Goal: Information Seeking & Learning: Learn about a topic

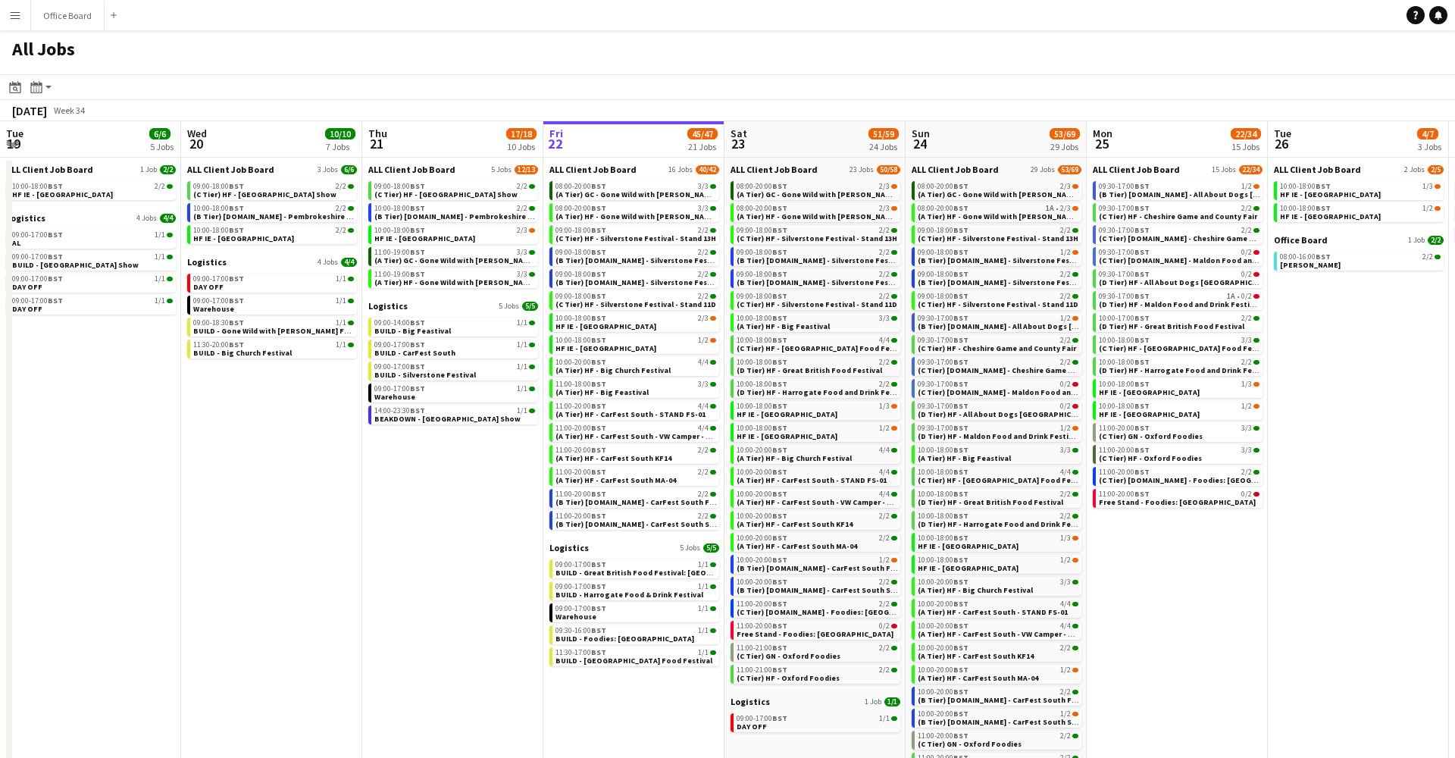
scroll to position [0, 362]
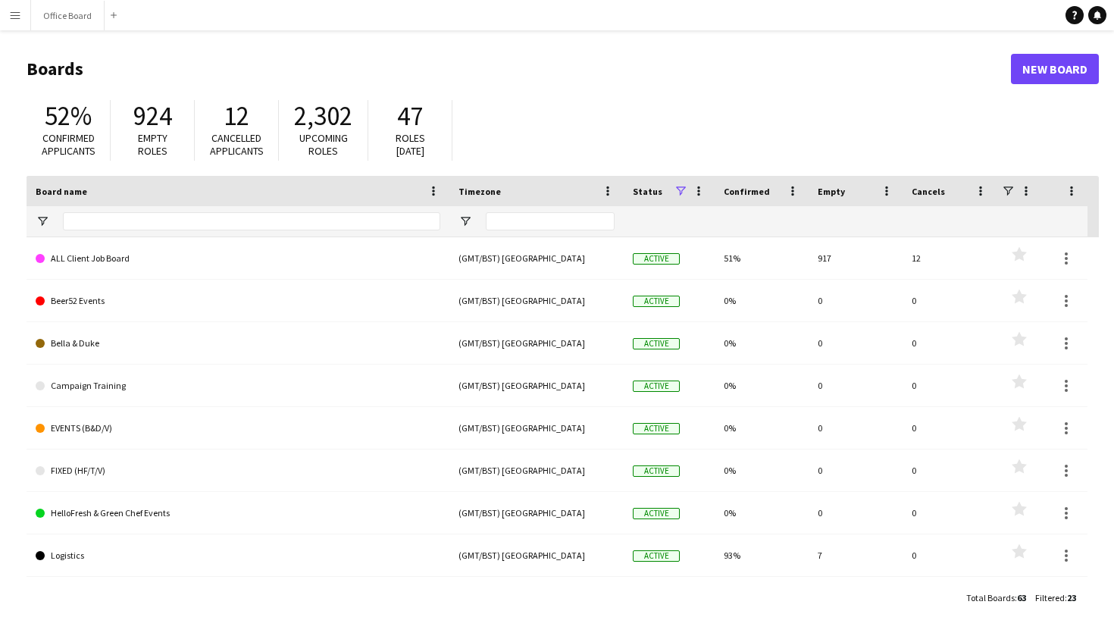
click at [14, 16] on app-icon "Menu" at bounding box center [15, 15] width 12 height 12
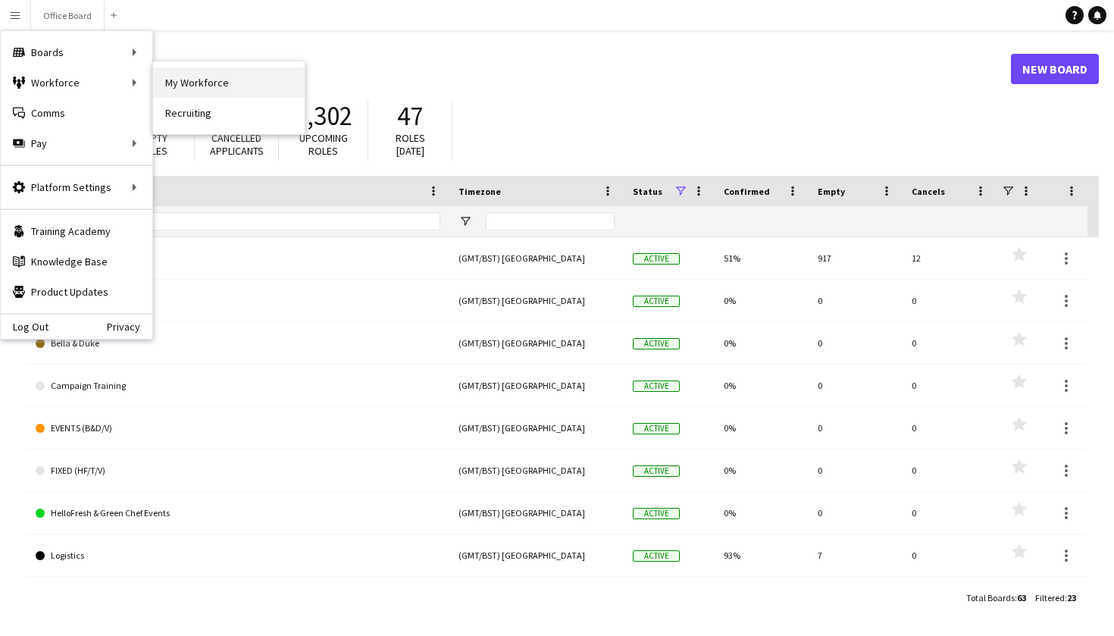
drag, startPoint x: 204, startPoint y: 98, endPoint x: 208, endPoint y: 80, distance: 18.0
click at [208, 80] on nav "My Workforce Recruiting" at bounding box center [229, 97] width 152 height 73
click at [208, 80] on link "My Workforce" at bounding box center [229, 82] width 152 height 30
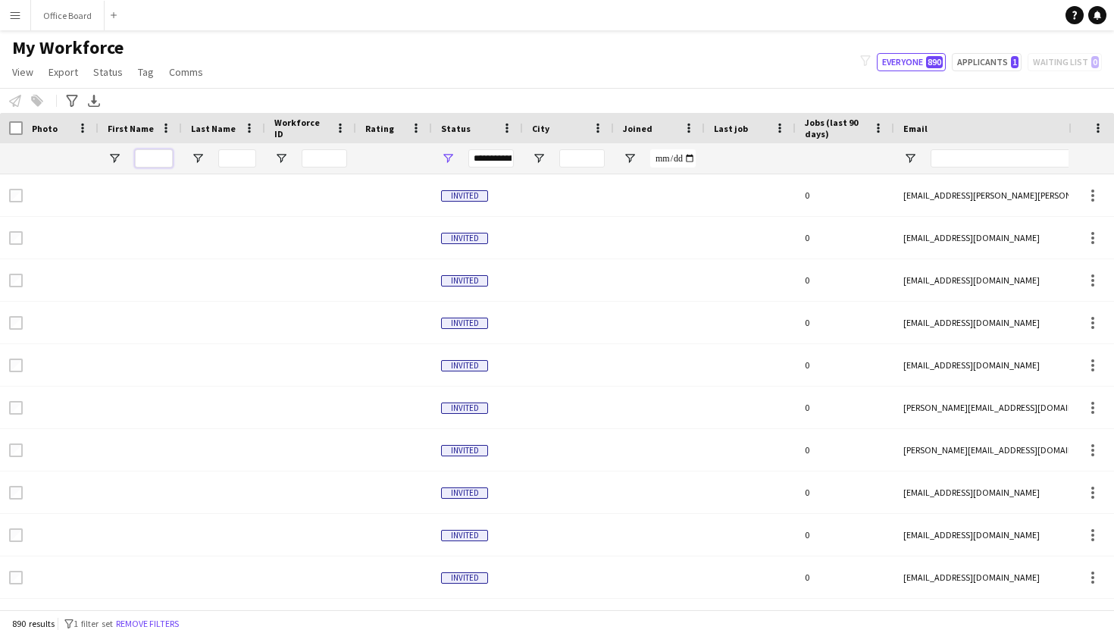
click at [154, 151] on input "First Name Filter Input" at bounding box center [154, 158] width 38 height 18
type input "***"
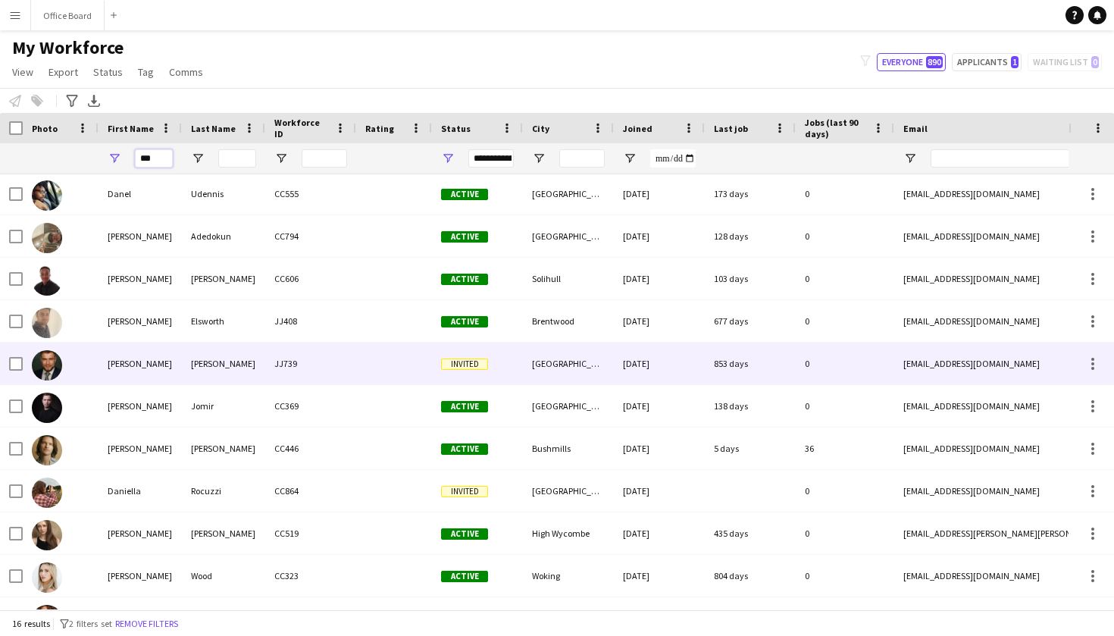
scroll to position [13, 0]
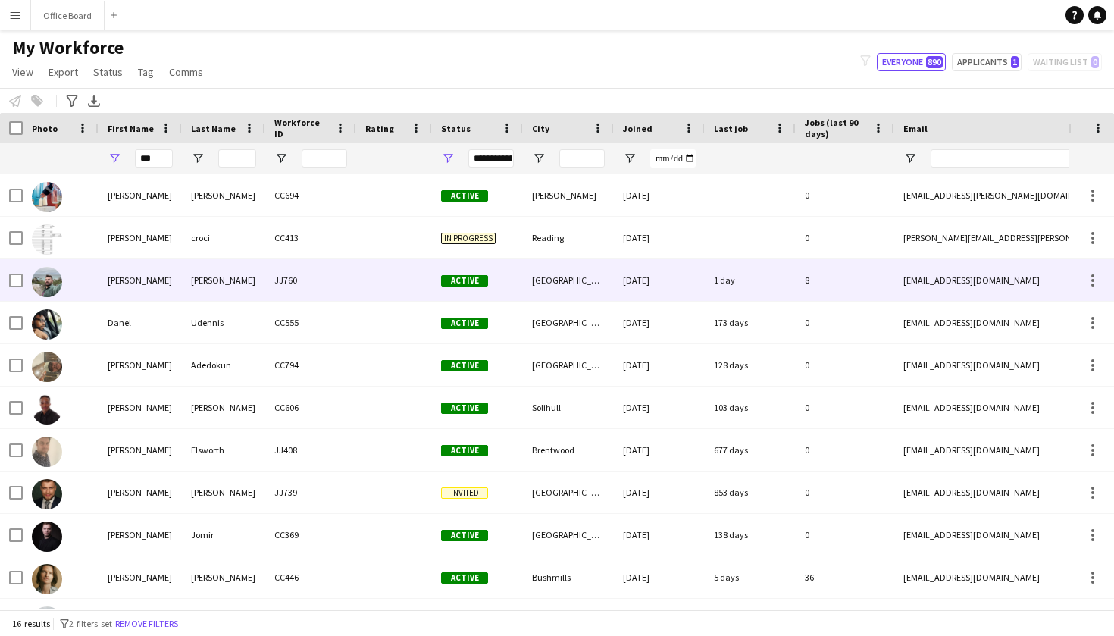
click at [139, 270] on div "[PERSON_NAME]" at bounding box center [140, 280] width 83 height 42
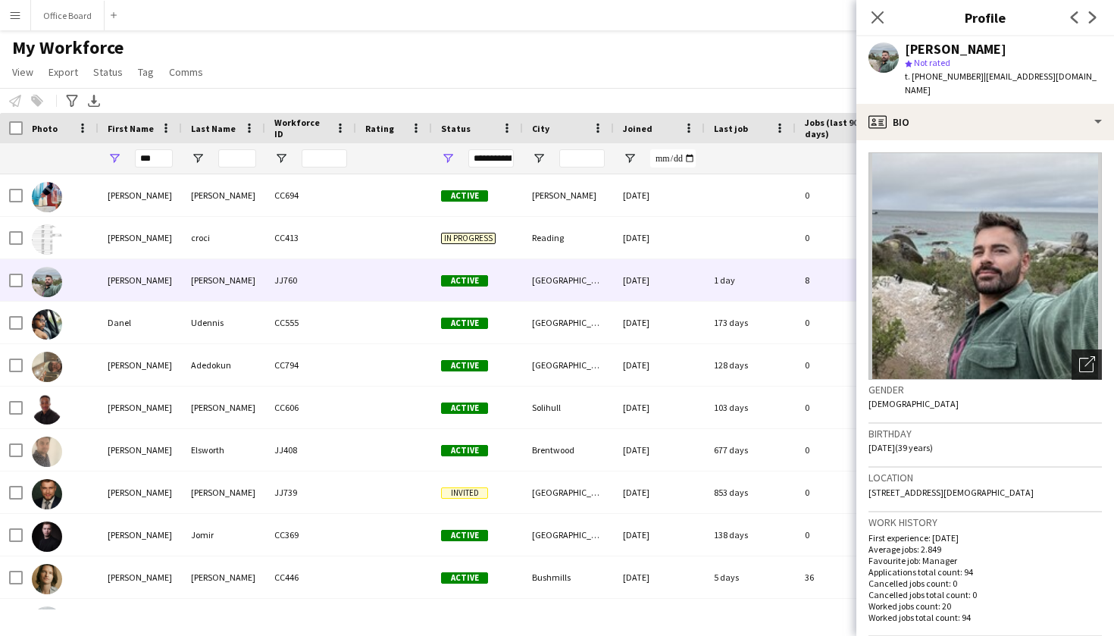
click at [1084, 356] on icon "Open photos pop-in" at bounding box center [1087, 364] width 16 height 16
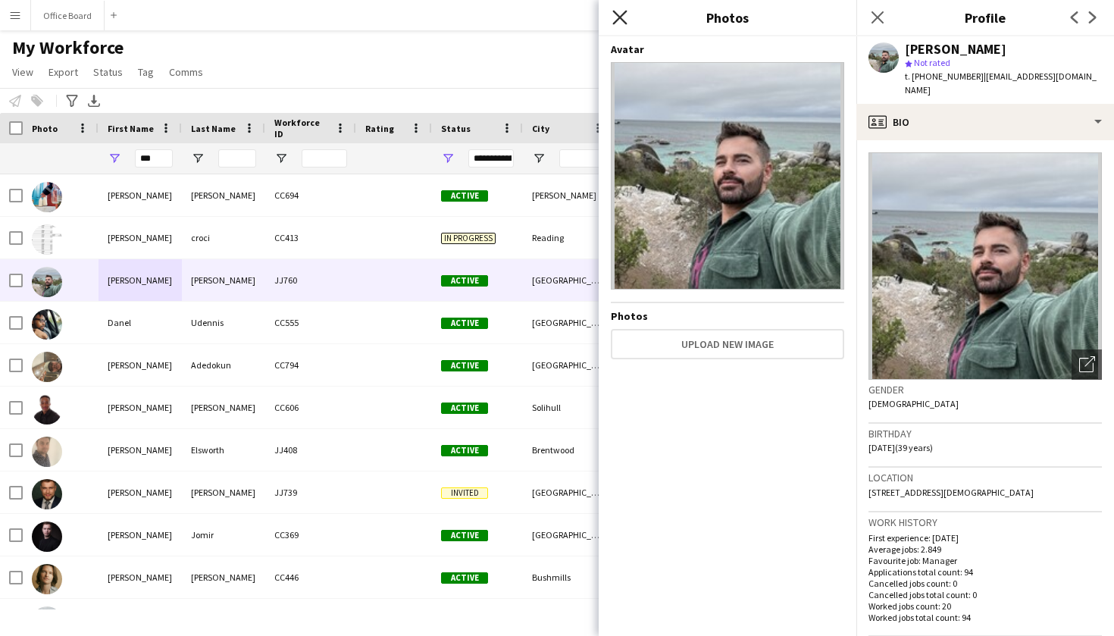
click at [618, 18] on icon at bounding box center [619, 17] width 14 height 14
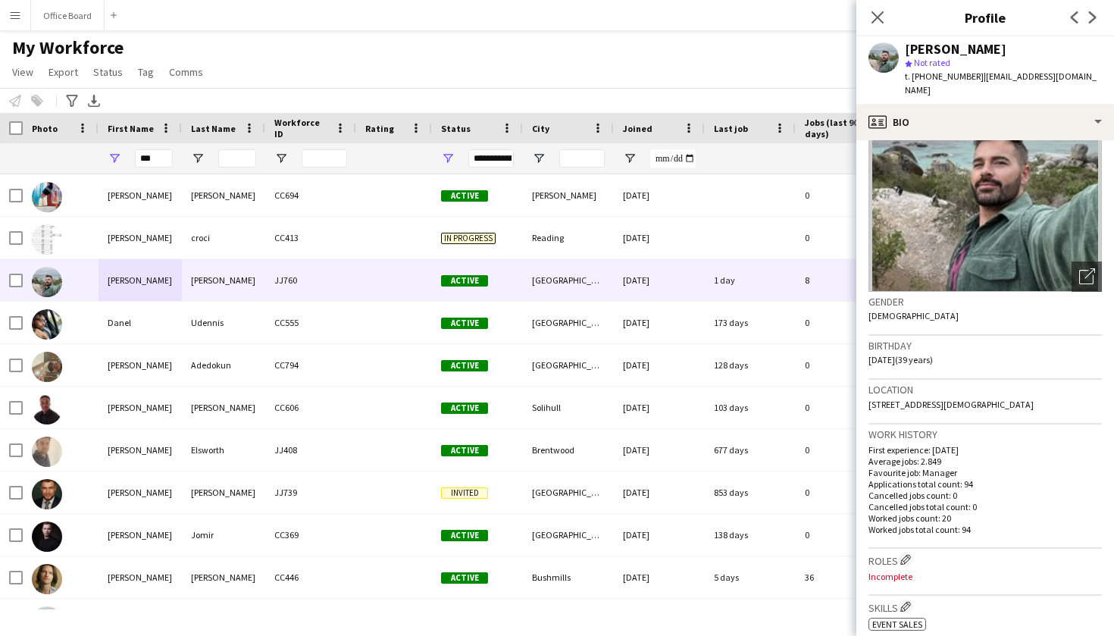
click at [866, 20] on div "Close pop-in" at bounding box center [877, 17] width 42 height 35
click at [392, 68] on div "My Workforce View Views Default view Basic Info Report New view Update view Del…" at bounding box center [557, 62] width 1114 height 52
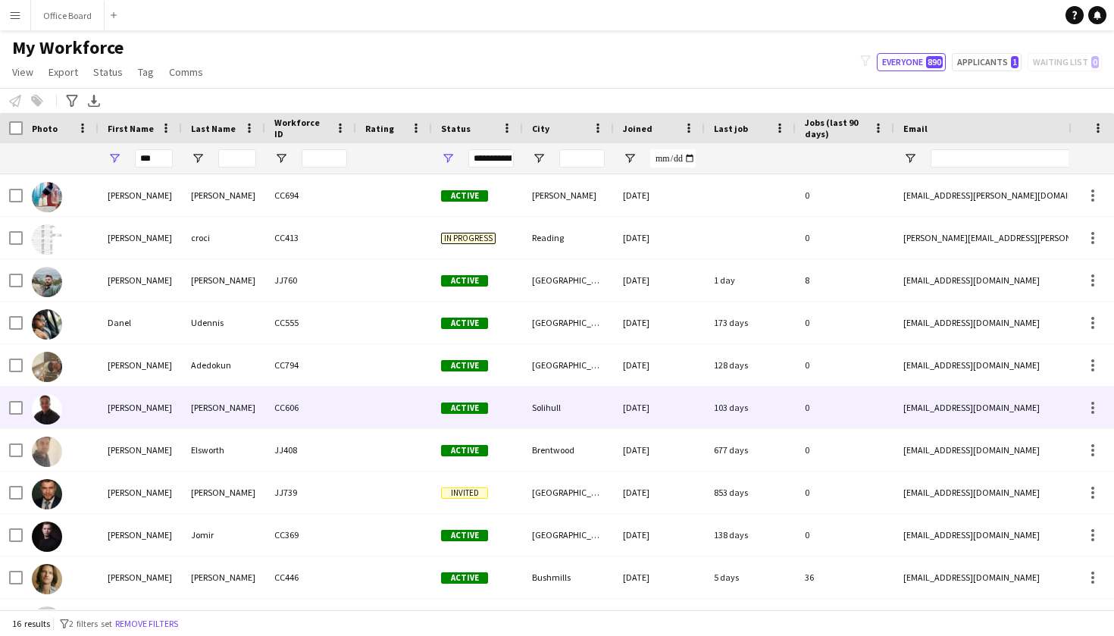
click at [333, 396] on div "CC606" at bounding box center [310, 408] width 91 height 42
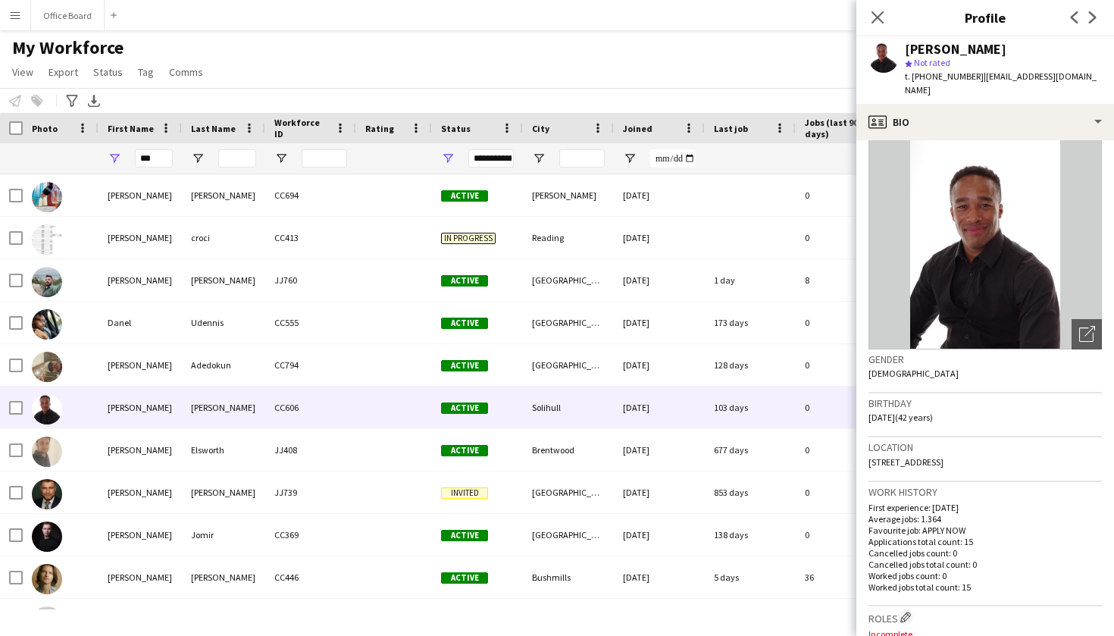
scroll to position [31, 0]
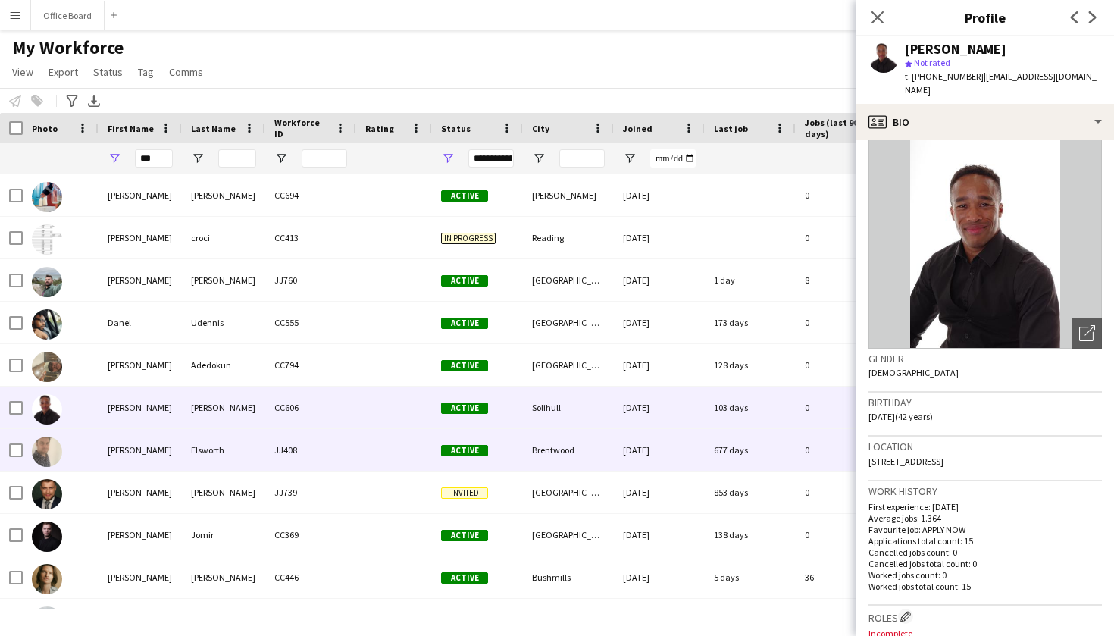
click at [668, 457] on div "[DATE]" at bounding box center [659, 450] width 91 height 42
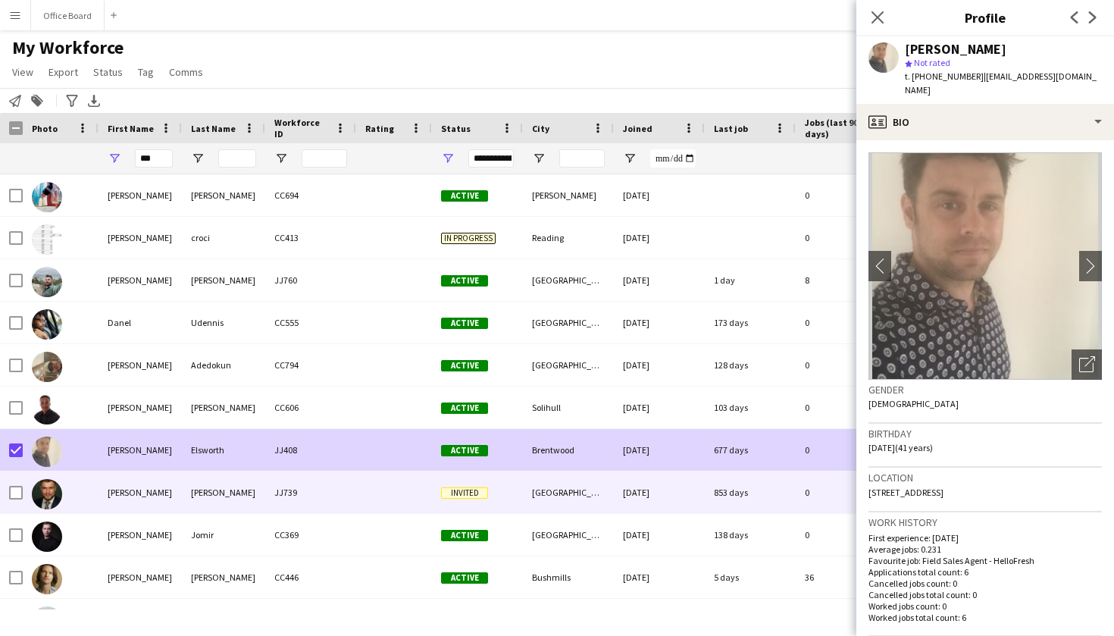
click at [614, 480] on div "[DATE]" at bounding box center [659, 492] width 91 height 42
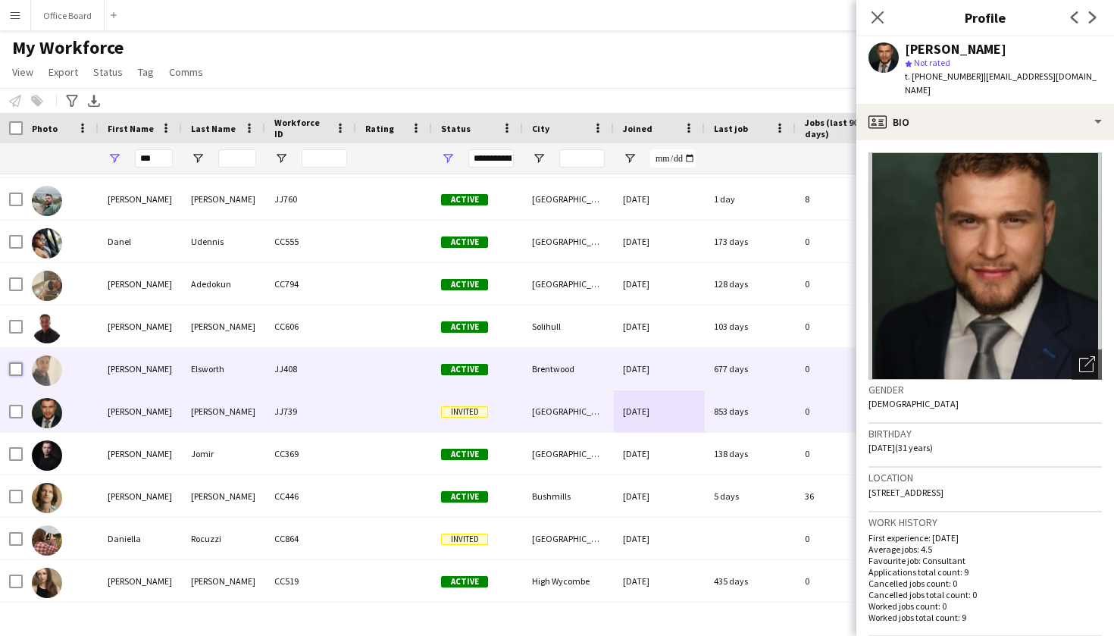
scroll to position [77, 0]
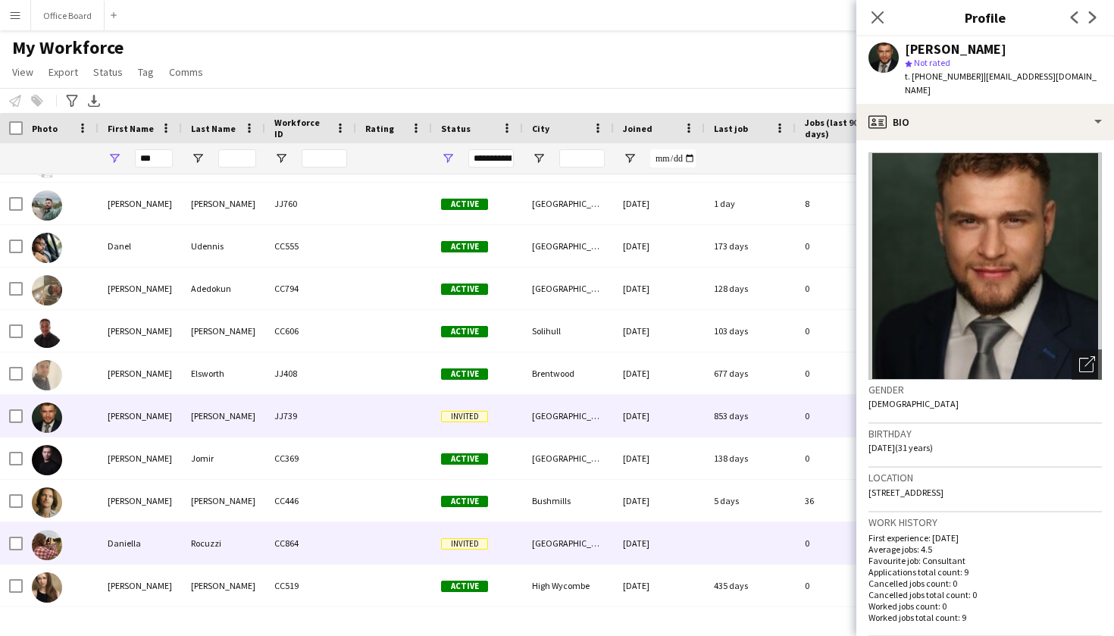
click at [164, 540] on div "Daniella" at bounding box center [140, 543] width 83 height 42
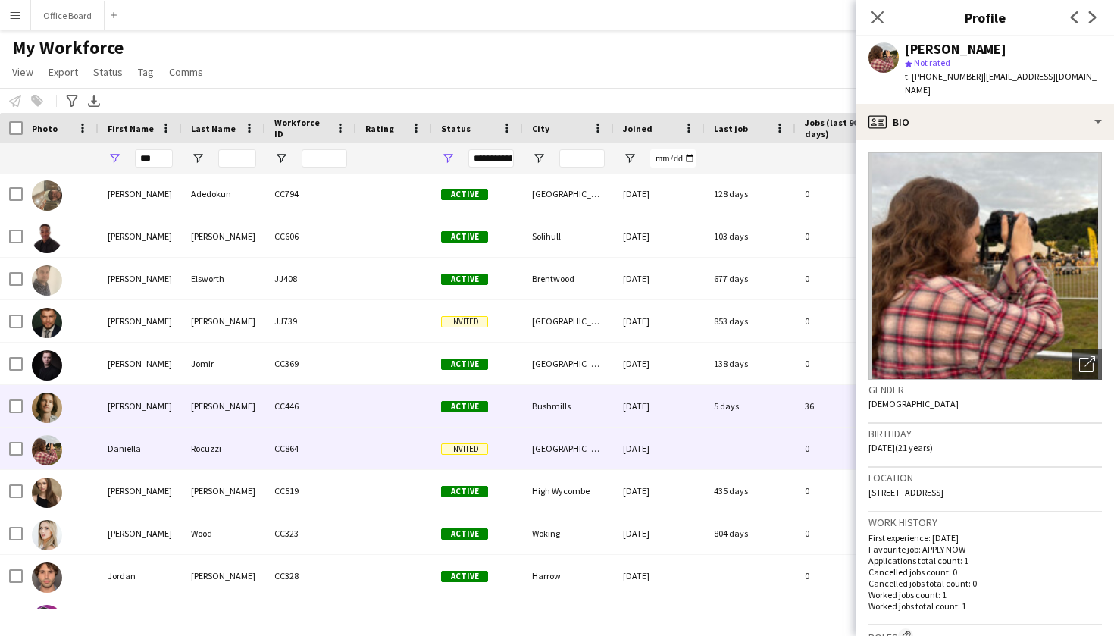
scroll to position [172, 0]
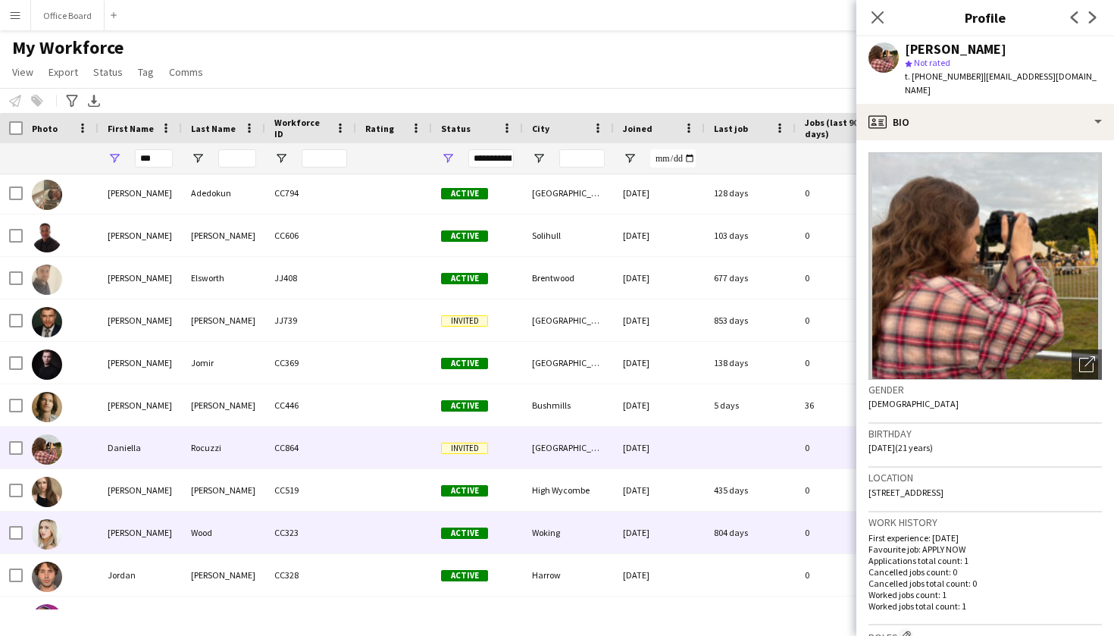
click at [176, 528] on div "[PERSON_NAME]" at bounding box center [140, 533] width 83 height 42
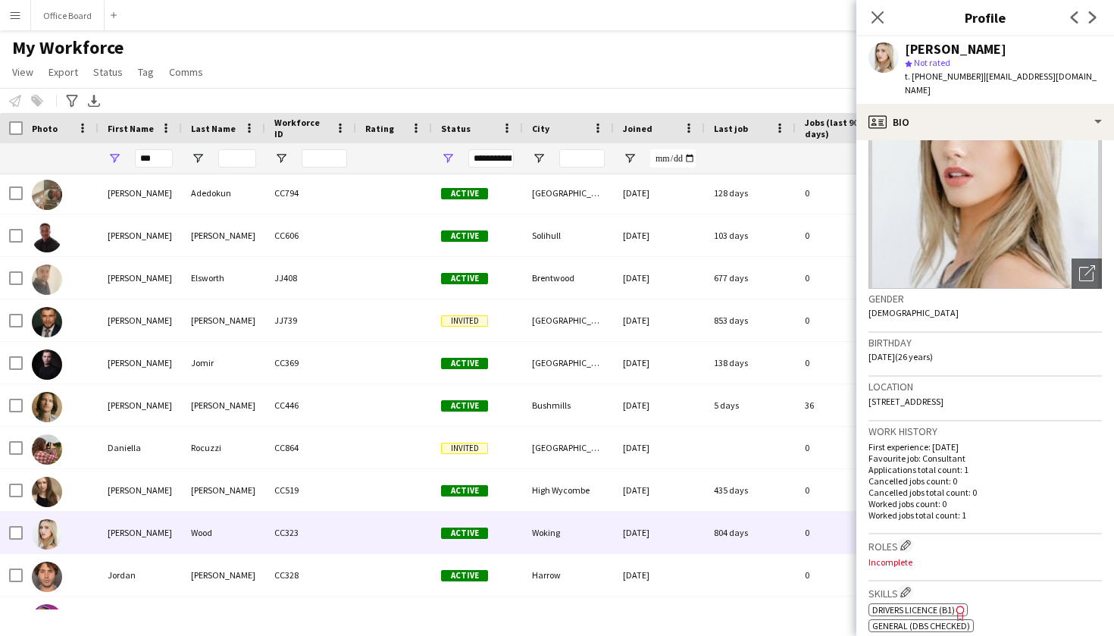
scroll to position [93, 0]
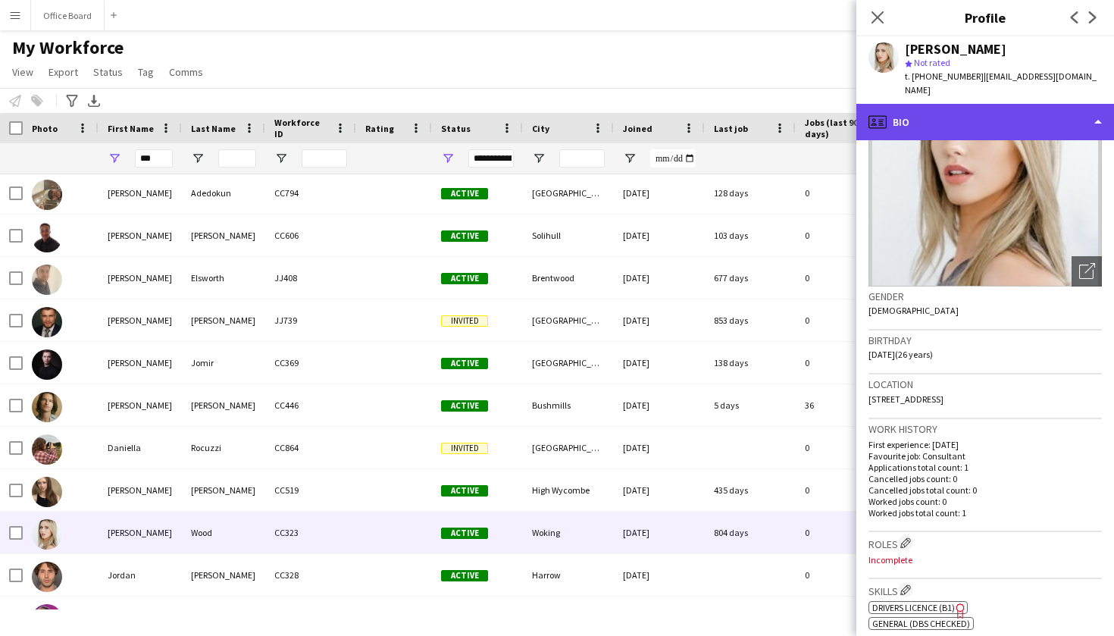
click at [1000, 111] on div "profile Bio" at bounding box center [985, 122] width 258 height 36
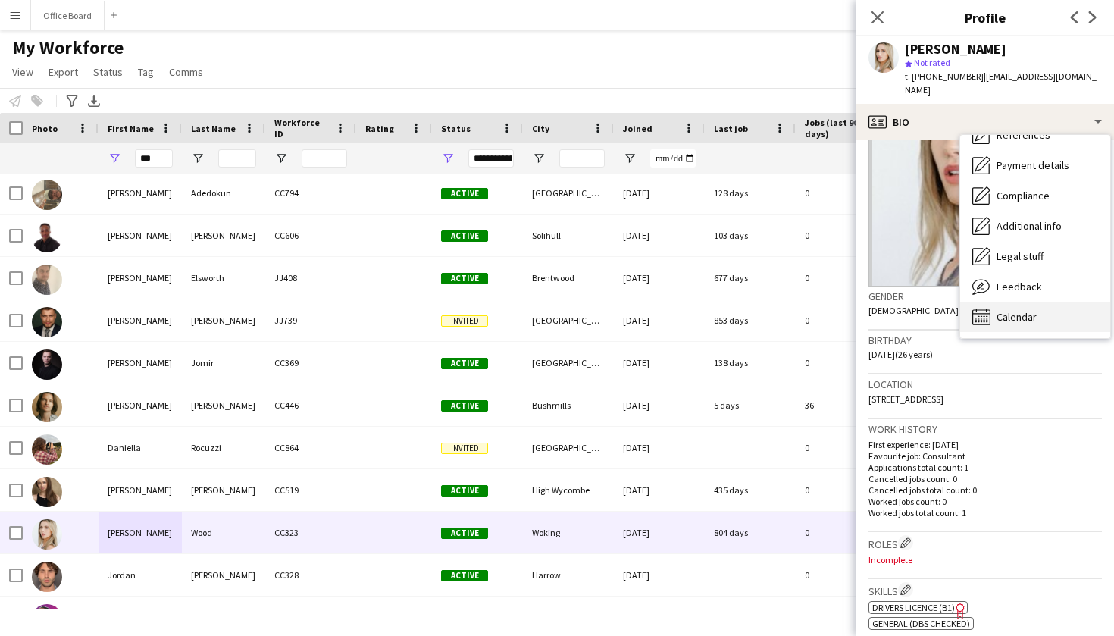
scroll to position [174, 0]
click at [1017, 310] on span "Calendar" at bounding box center [1017, 317] width 40 height 14
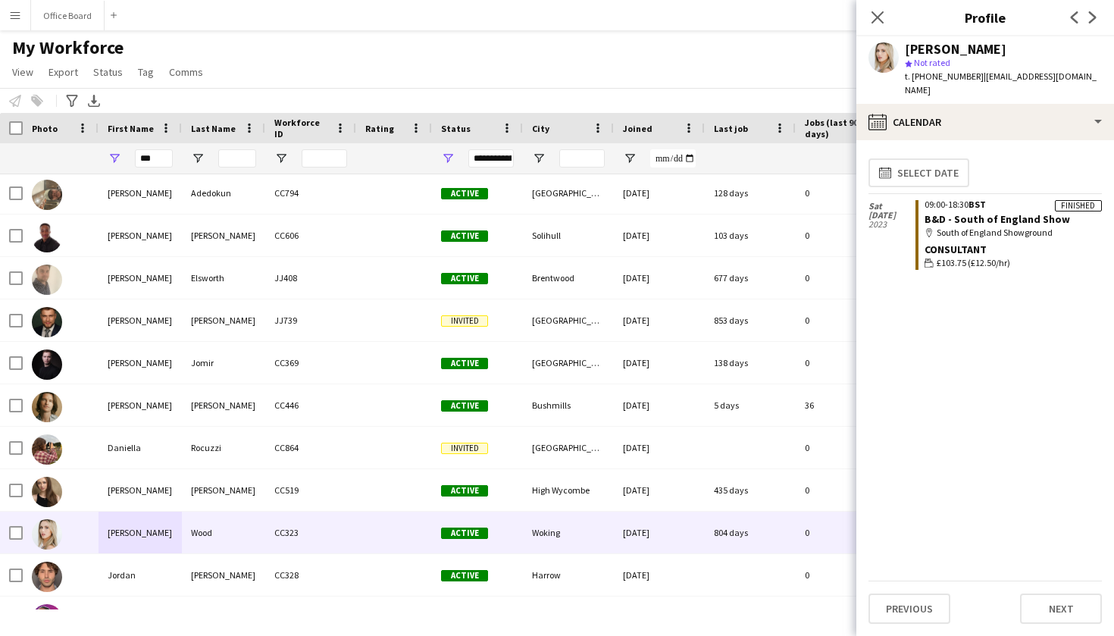
scroll to position [0, 0]
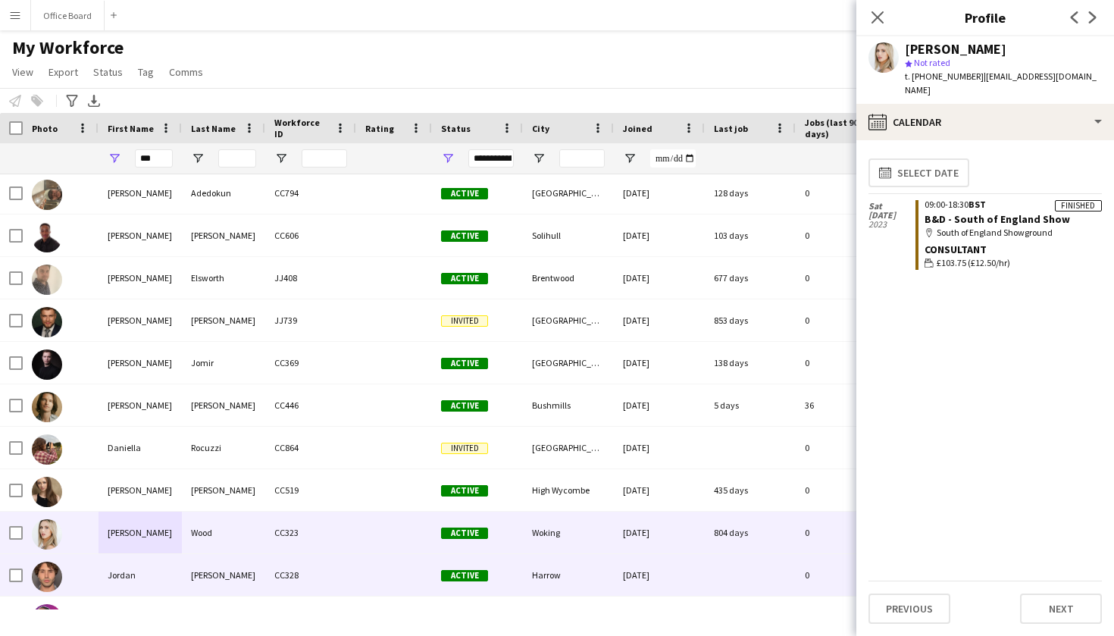
click at [609, 592] on div "Harrow" at bounding box center [568, 575] width 91 height 42
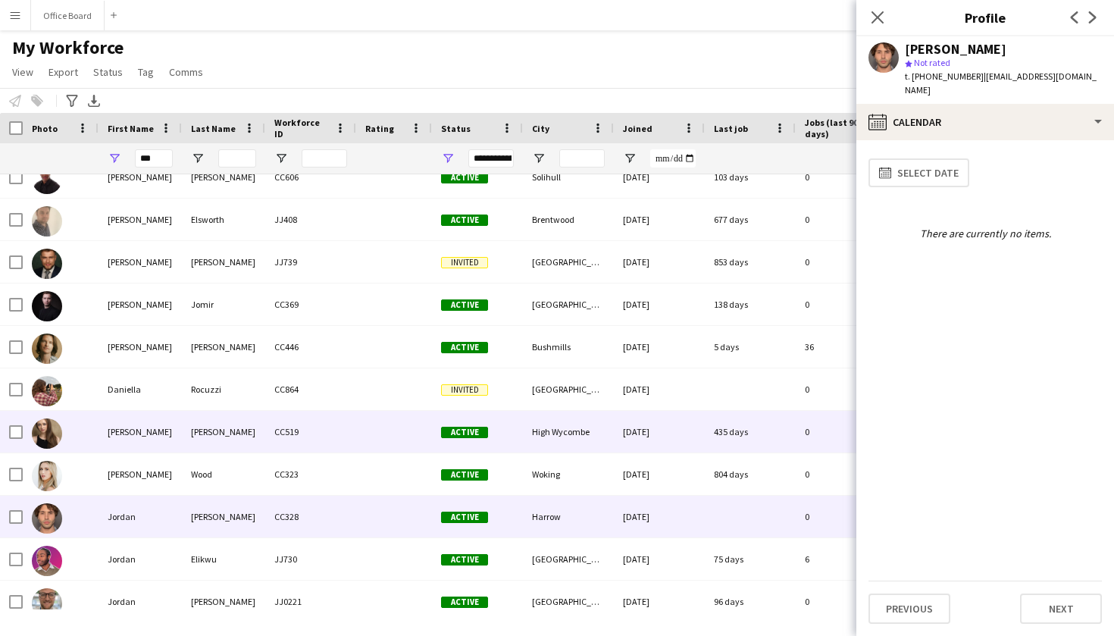
scroll to position [234, 0]
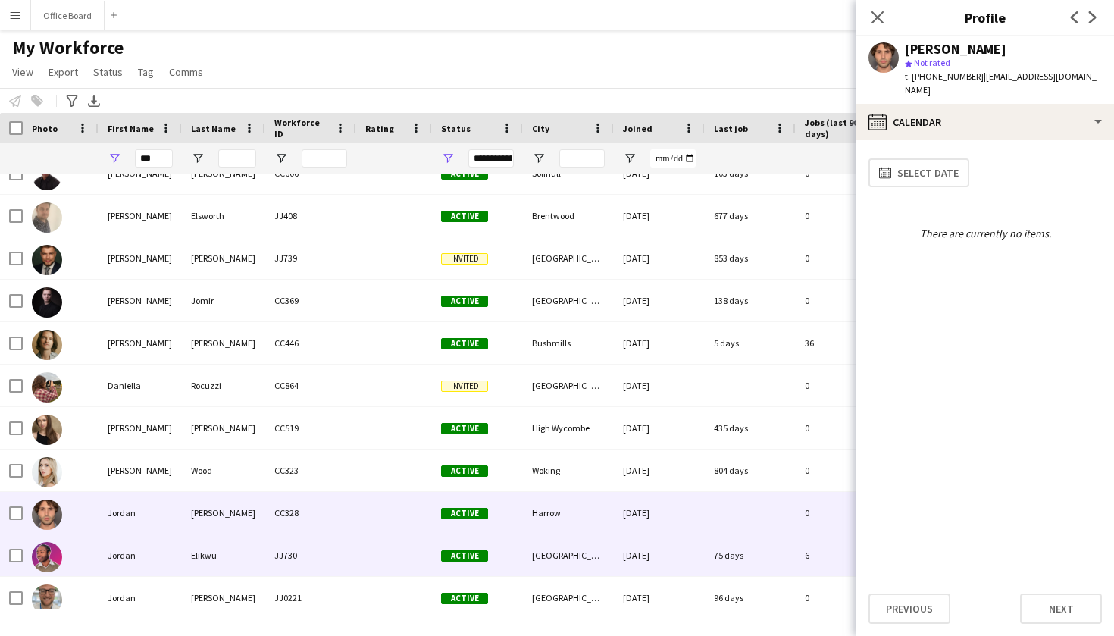
click at [571, 548] on div "[GEOGRAPHIC_DATA]" at bounding box center [568, 555] width 91 height 42
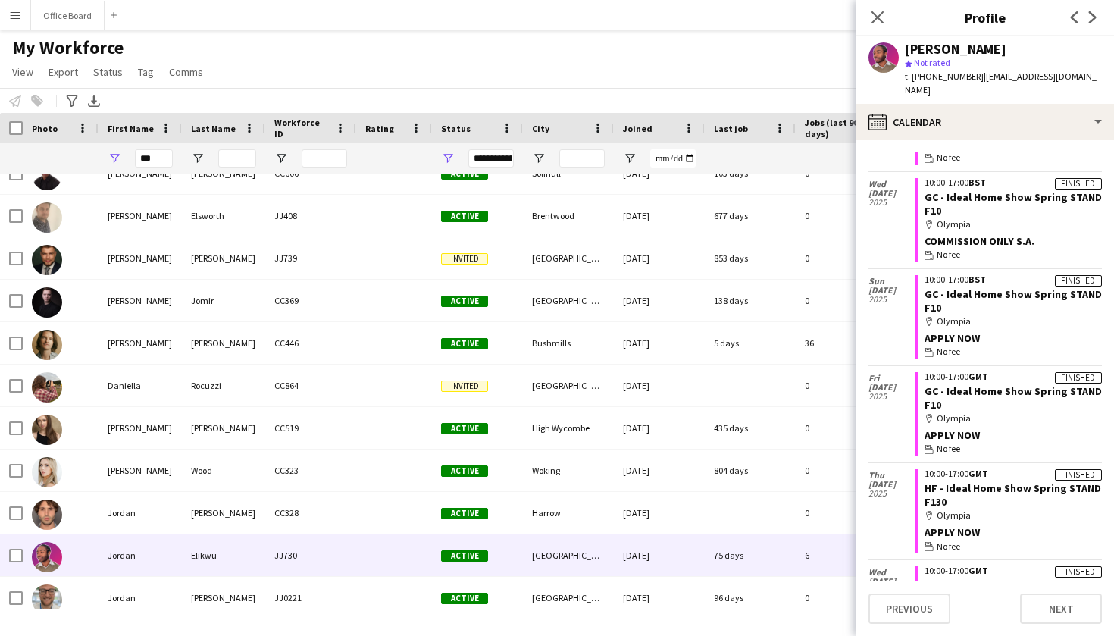
scroll to position [1442, 0]
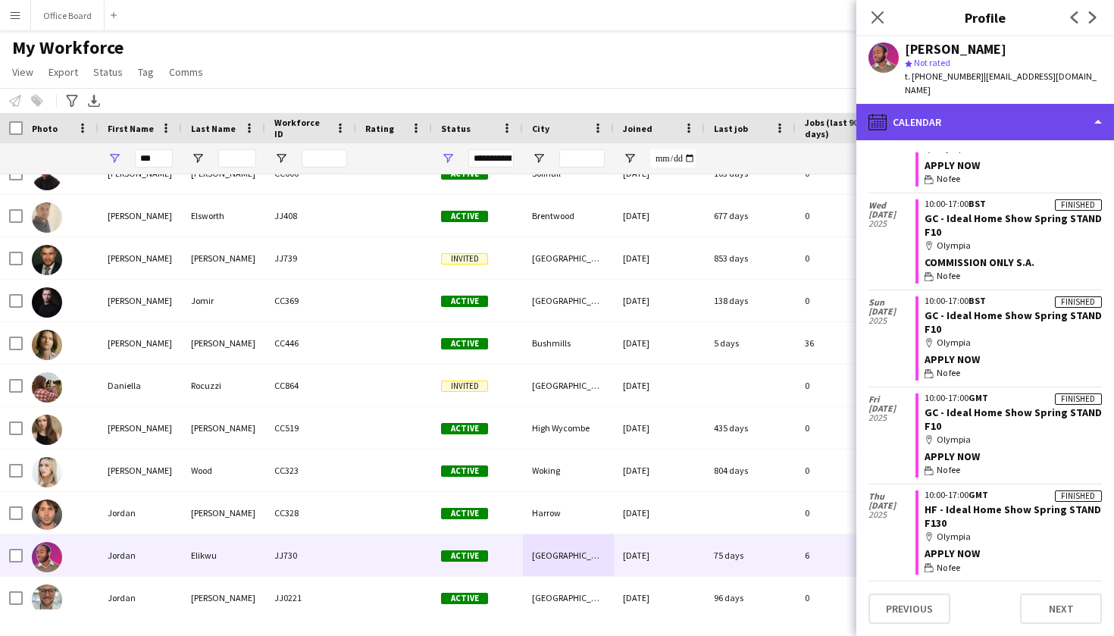
click at [940, 116] on div "calendar-full Calendar" at bounding box center [985, 122] width 258 height 36
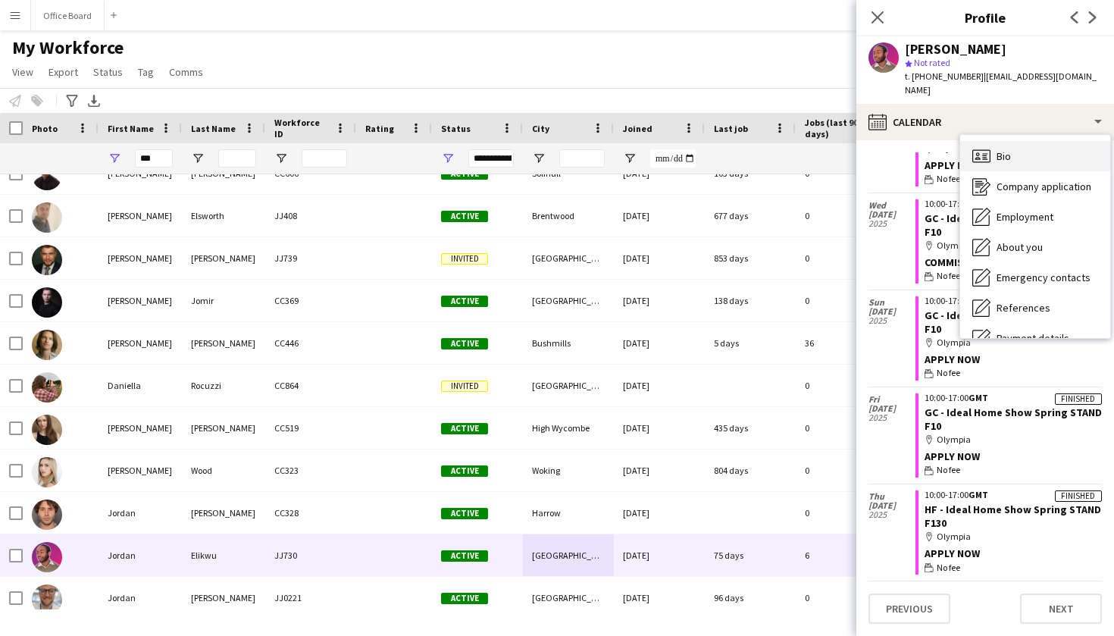
click at [1003, 149] on span "Bio" at bounding box center [1004, 156] width 14 height 14
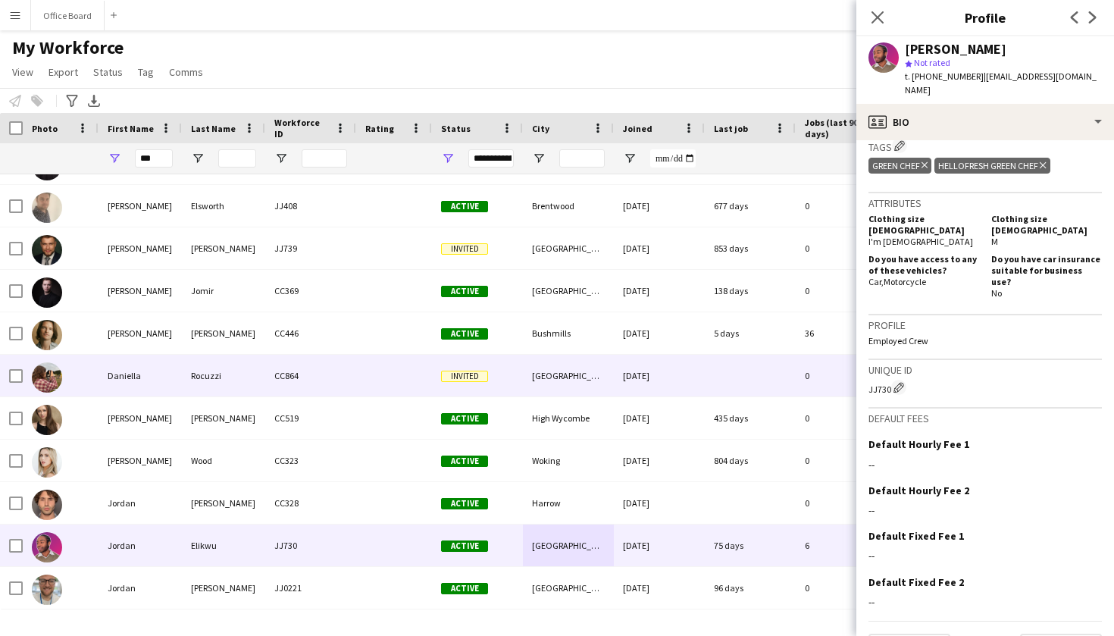
scroll to position [244, 0]
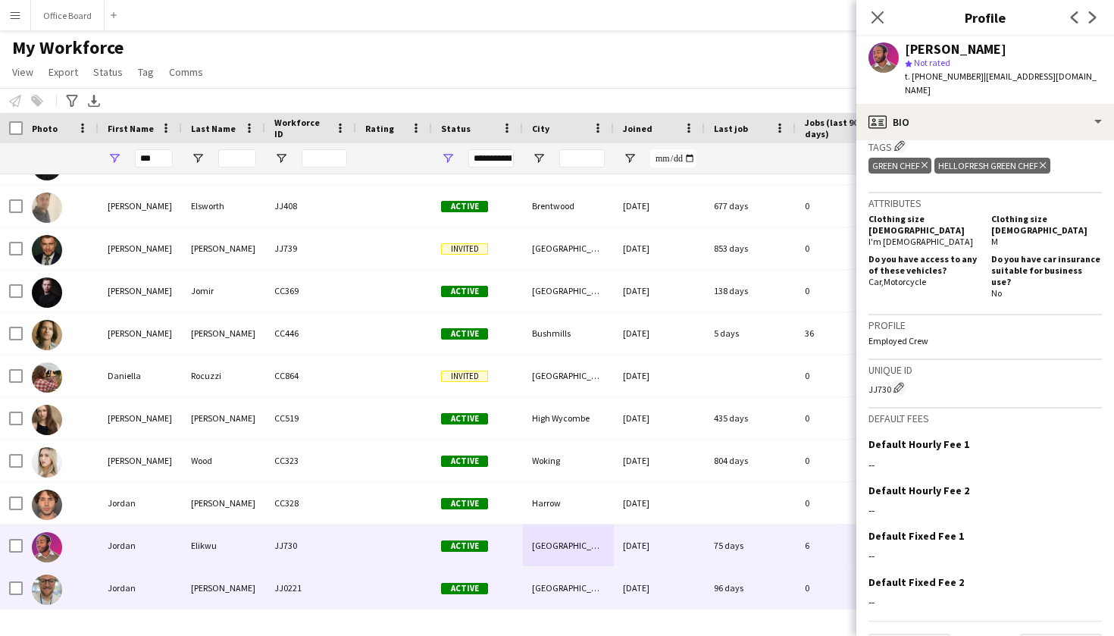
click at [346, 603] on div "JJ0221" at bounding box center [310, 588] width 91 height 42
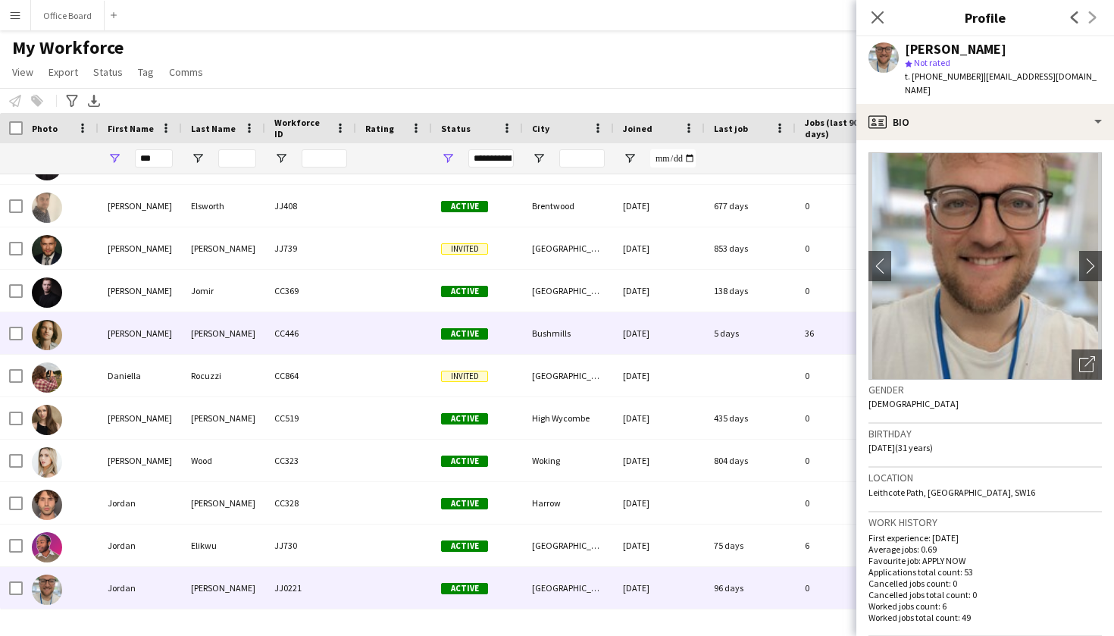
click at [352, 321] on div "CC446" at bounding box center [310, 333] width 91 height 42
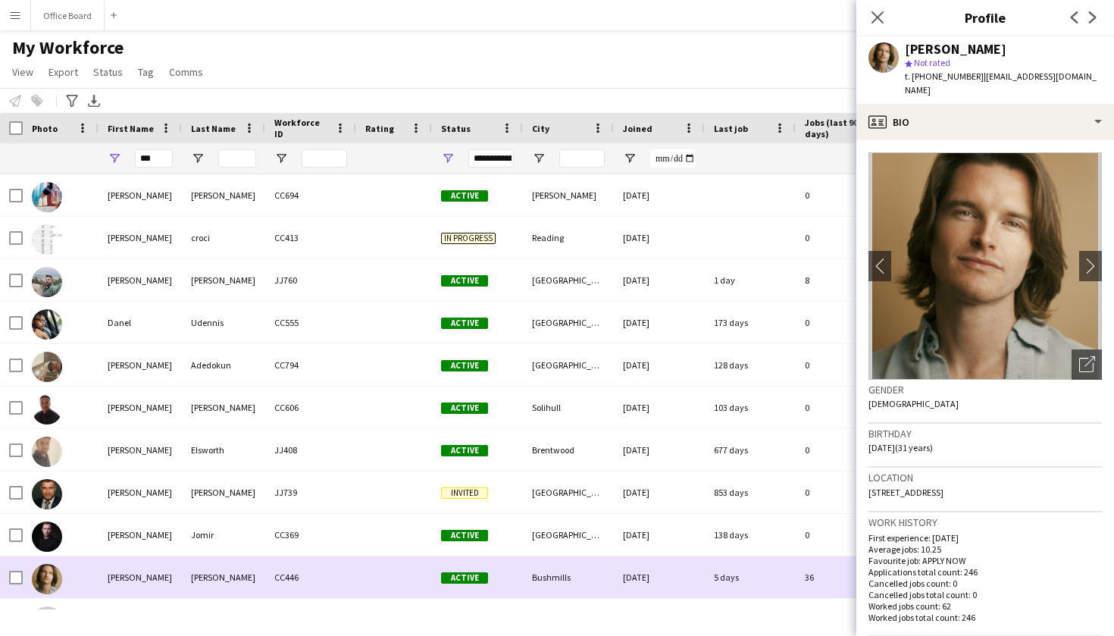
scroll to position [-2, 0]
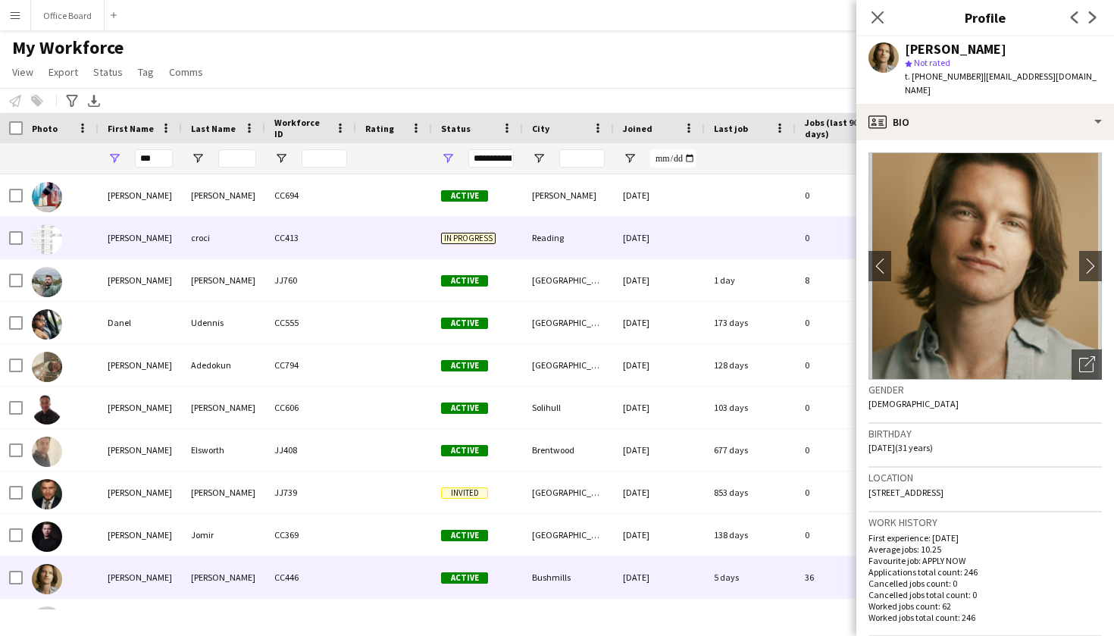
click at [262, 243] on div "croci" at bounding box center [223, 238] width 83 height 42
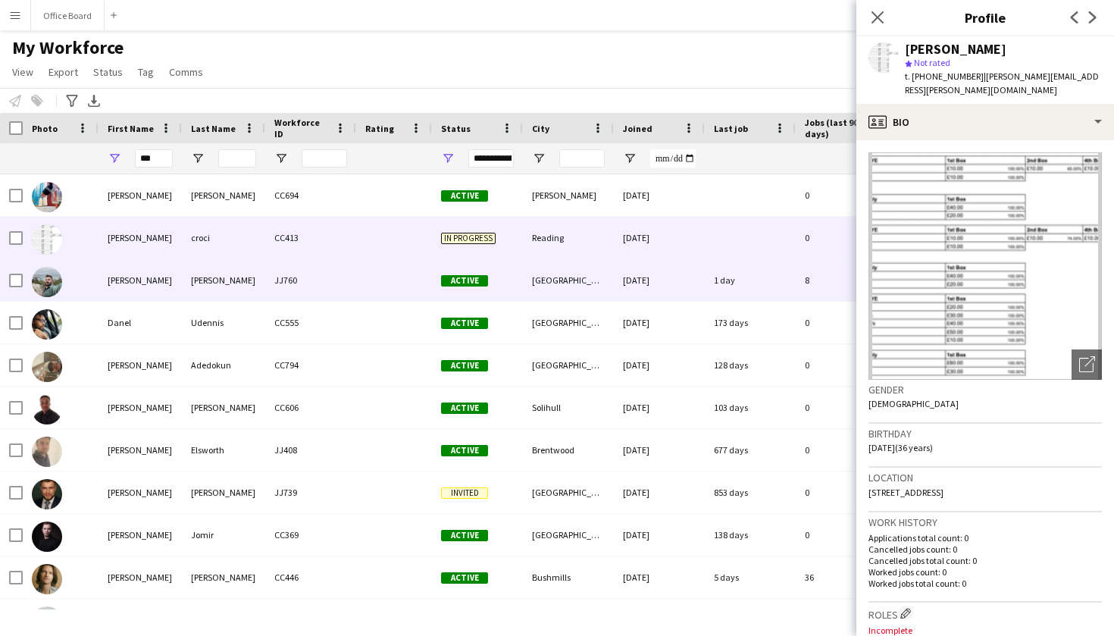
click at [249, 280] on div "[PERSON_NAME]" at bounding box center [223, 280] width 83 height 42
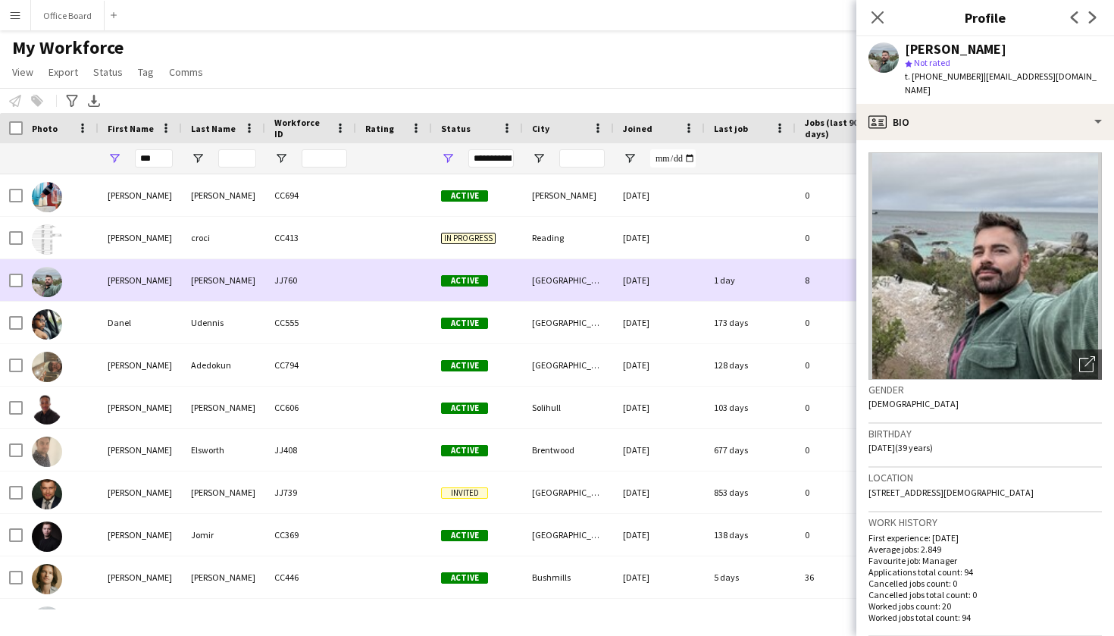
scroll to position [5, 0]
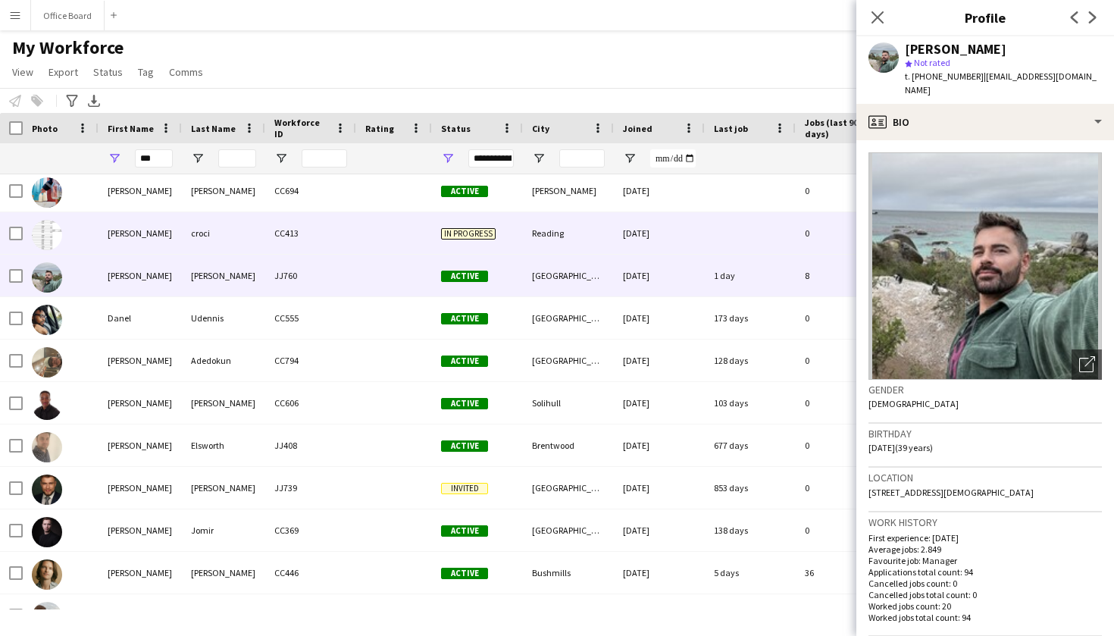
click at [254, 250] on div "croci" at bounding box center [223, 233] width 83 height 42
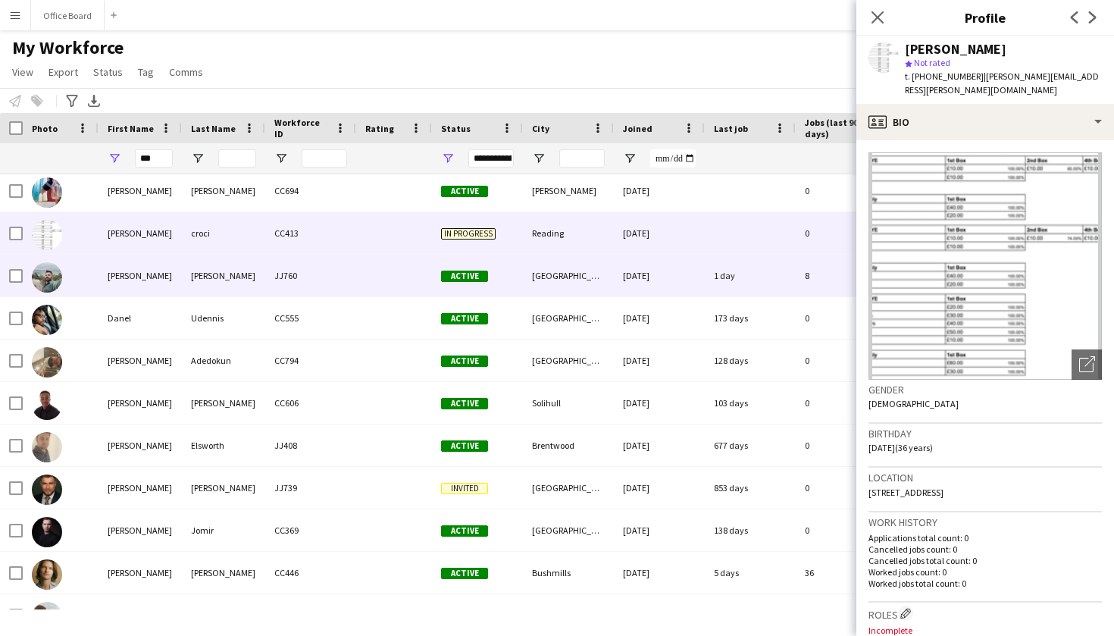
click at [253, 273] on div "[PERSON_NAME]" at bounding box center [223, 276] width 83 height 42
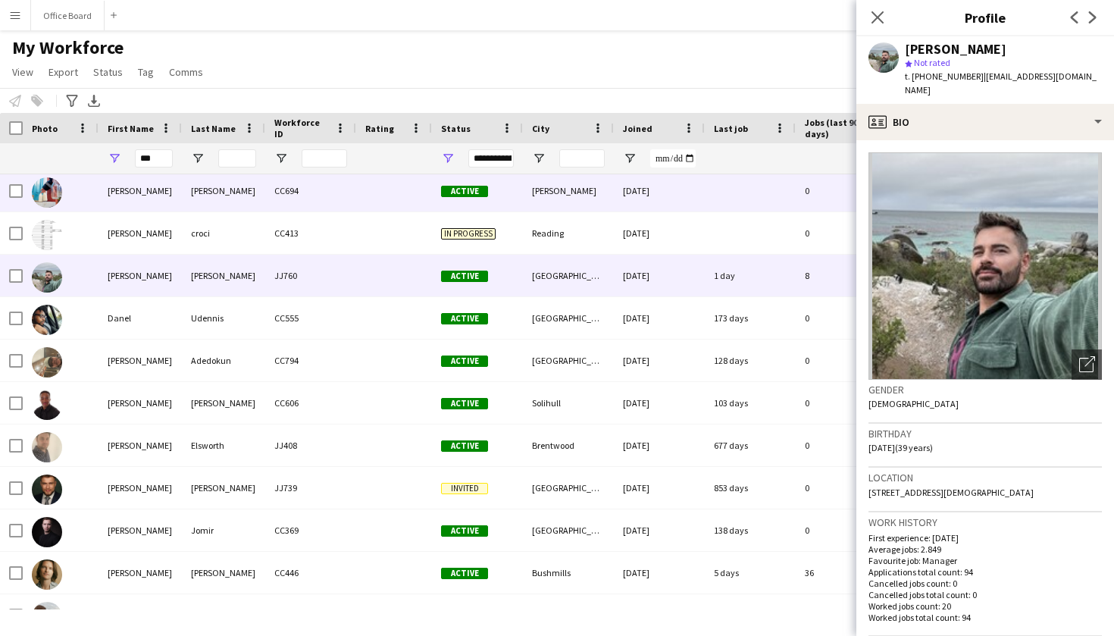
scroll to position [0, 0]
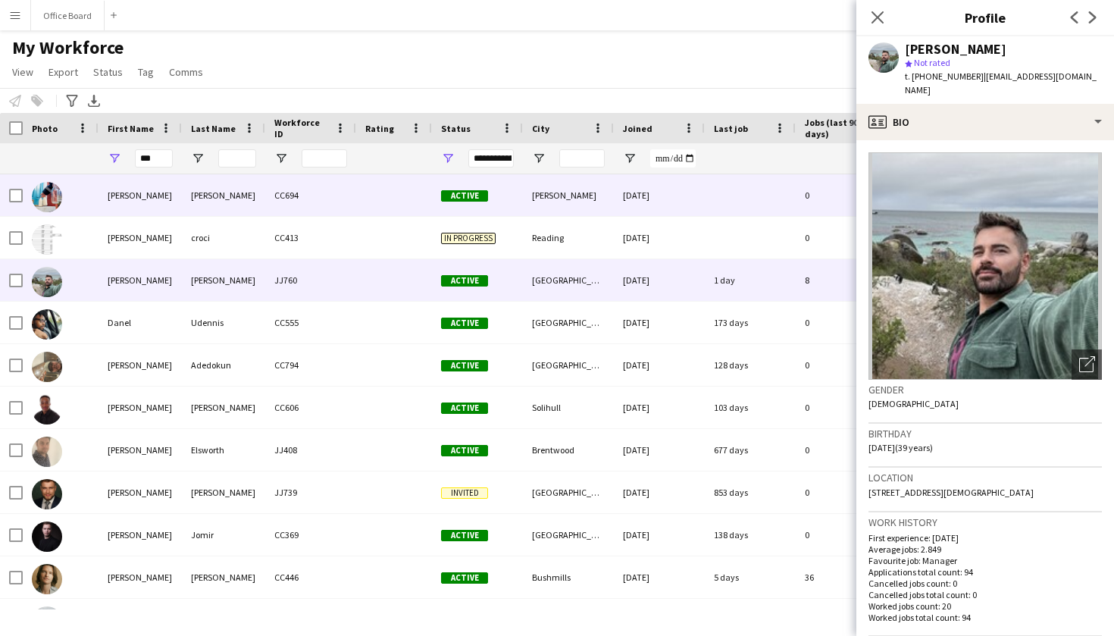
click at [255, 186] on div "[PERSON_NAME]" at bounding box center [223, 195] width 83 height 42
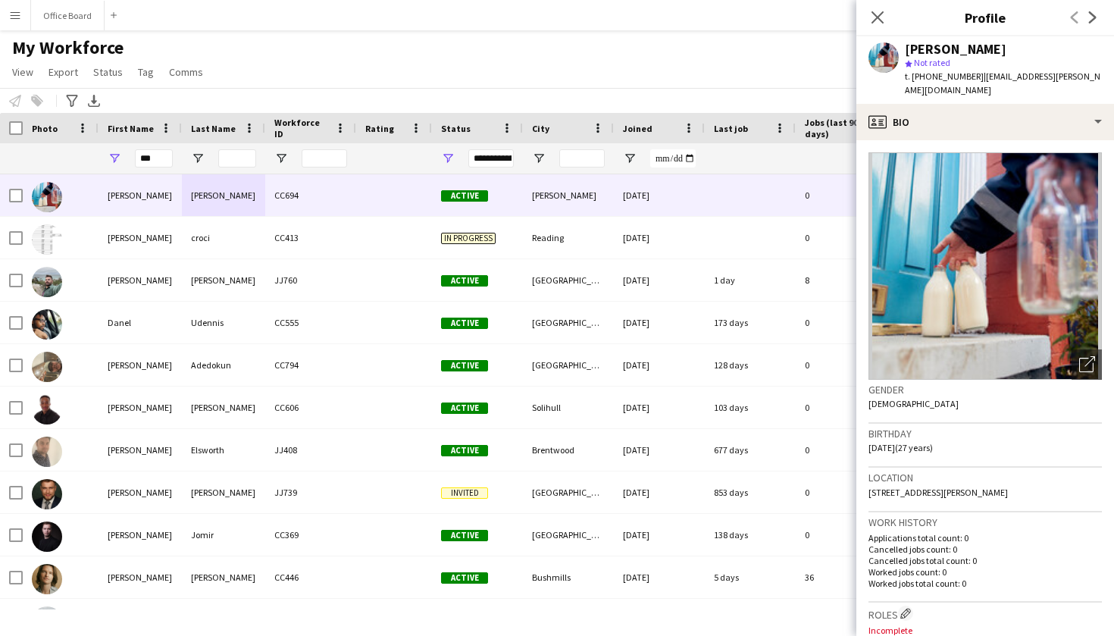
click at [161, 169] on div "***" at bounding box center [154, 158] width 38 height 30
click at [161, 160] on input "***" at bounding box center [154, 158] width 38 height 18
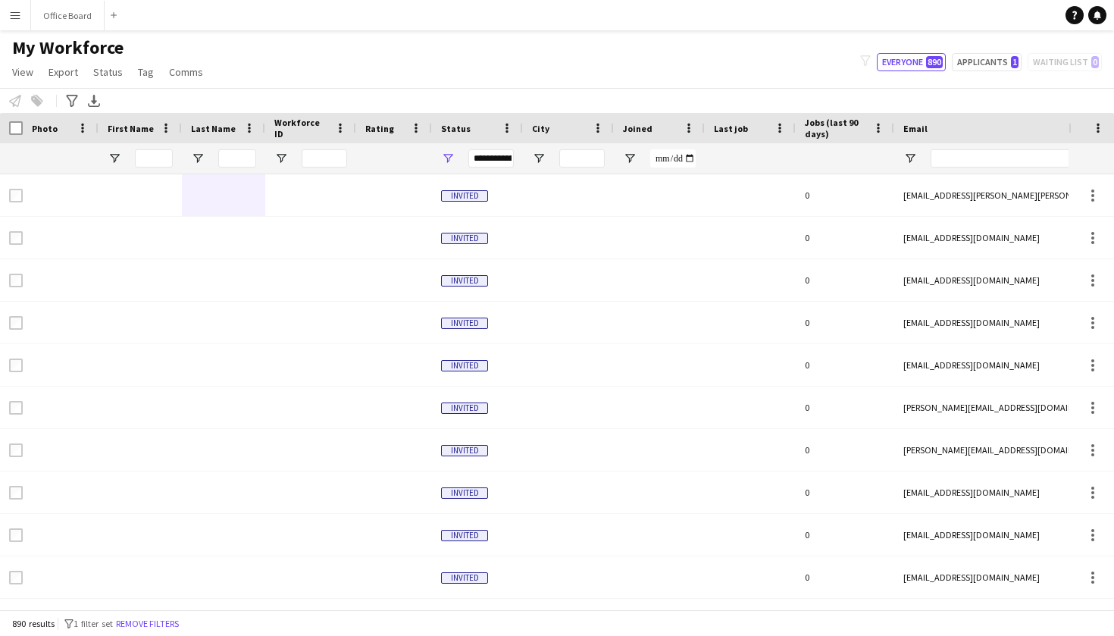
click at [14, 18] on app-icon "Menu" at bounding box center [15, 15] width 12 height 12
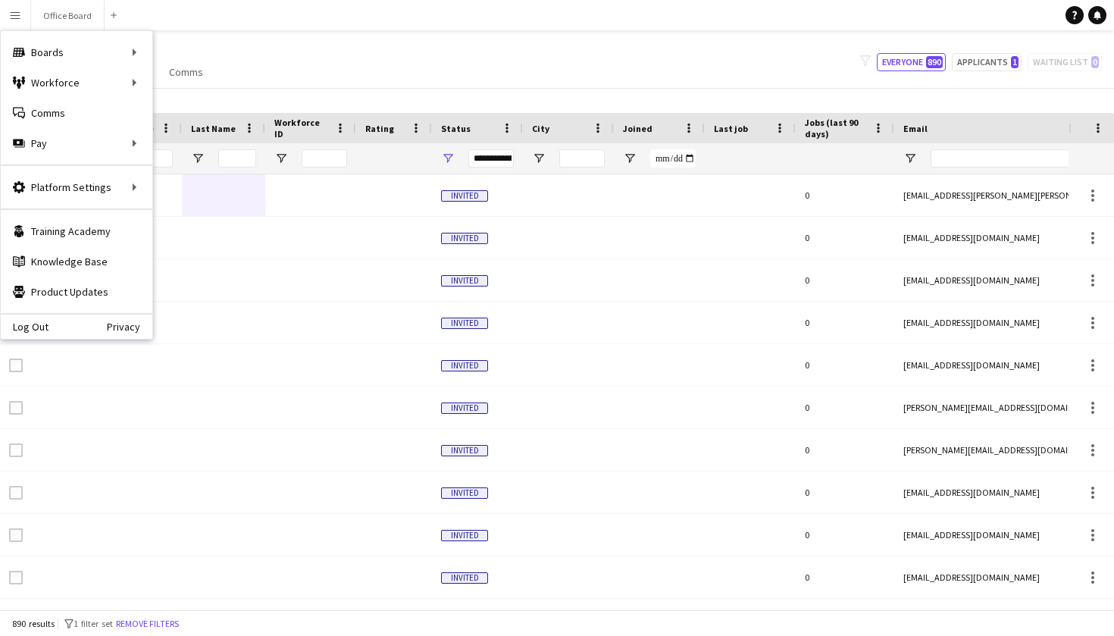
click at [244, 71] on div "My Workforce View Views Default view Basic Info Report New view Update view Del…" at bounding box center [557, 62] width 1114 height 52
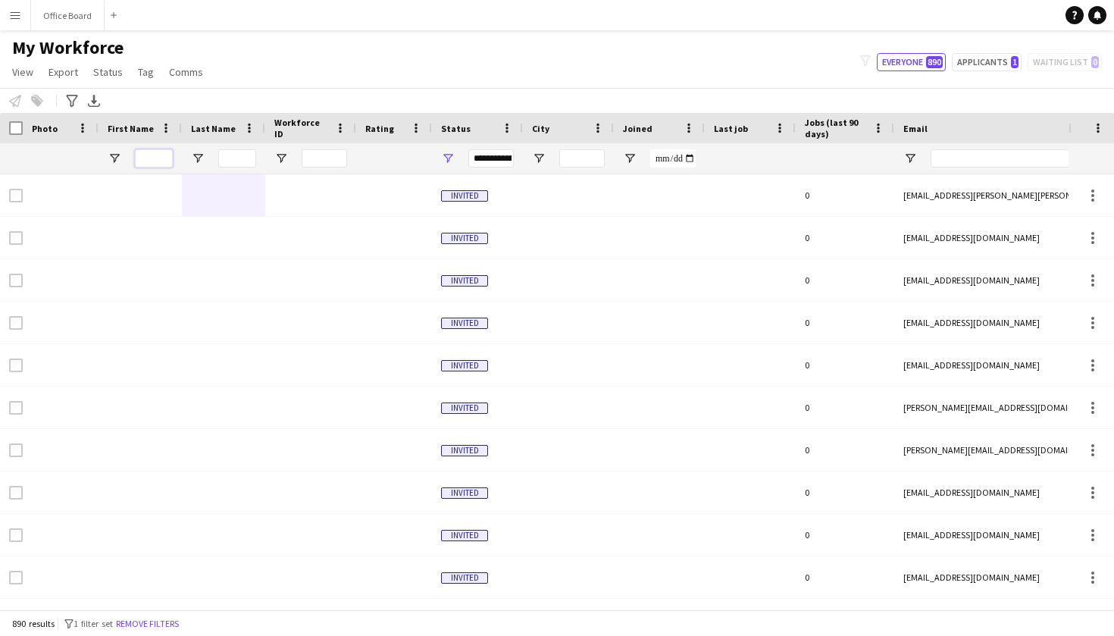
click at [165, 154] on input "First Name Filter Input" at bounding box center [154, 158] width 38 height 18
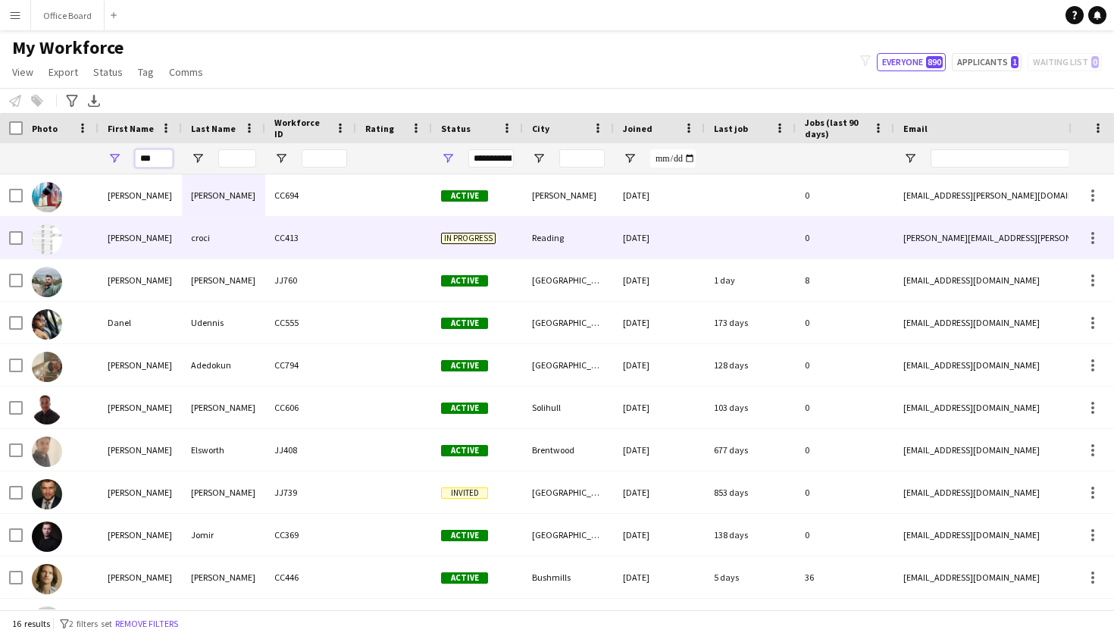
type input "***"
click at [197, 240] on div "croci" at bounding box center [223, 238] width 83 height 42
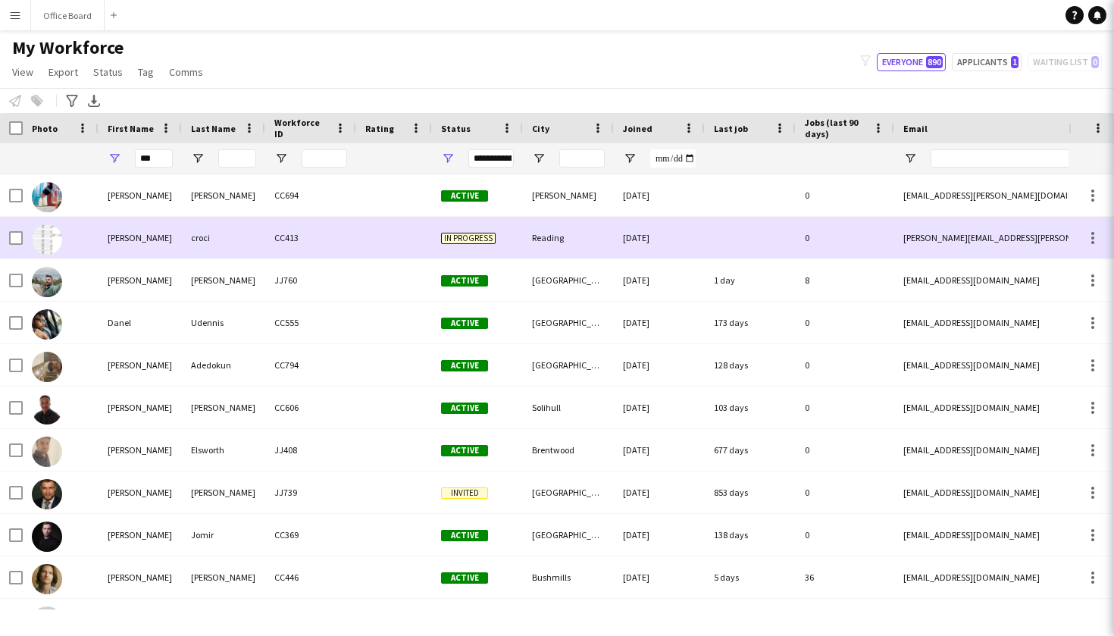
click at [194, 277] on div "[PERSON_NAME]" at bounding box center [223, 280] width 83 height 42
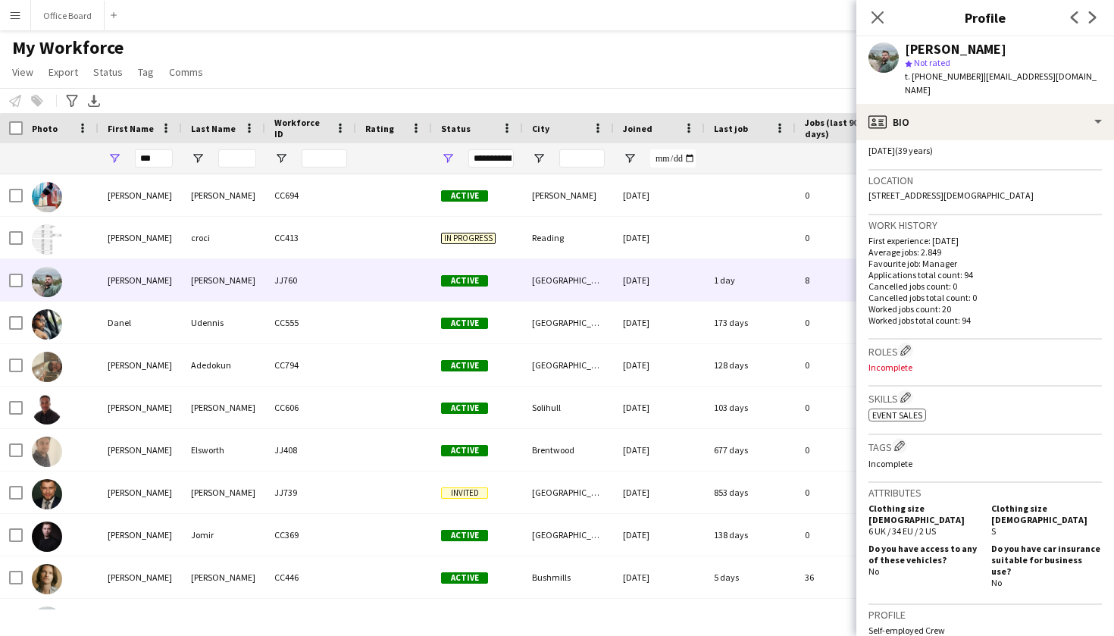
scroll to position [100, 0]
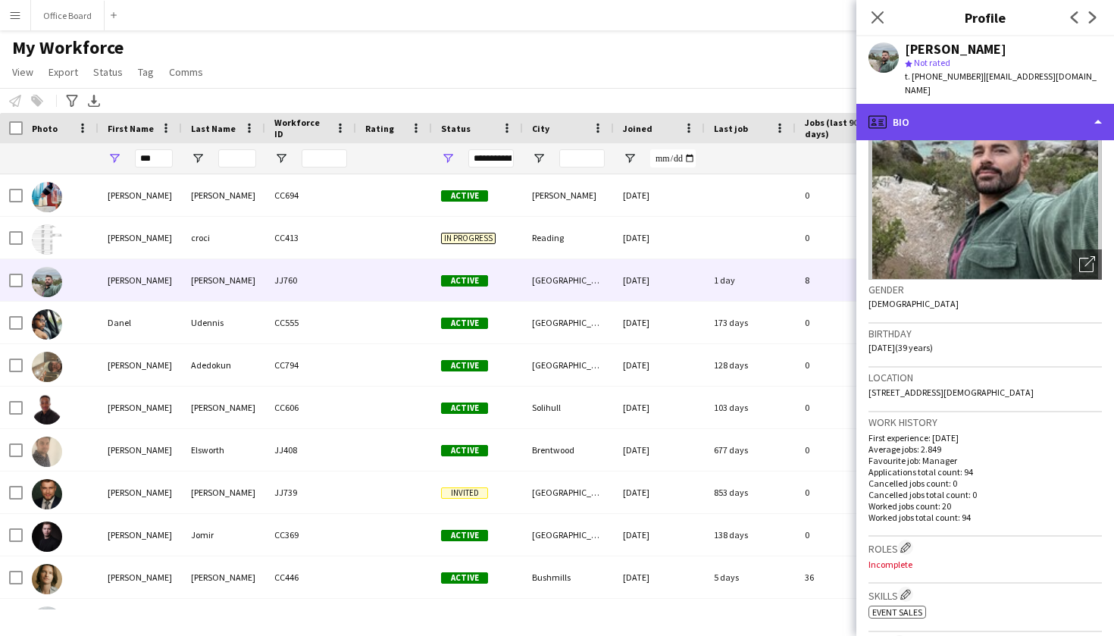
click at [1025, 114] on div "profile Bio" at bounding box center [985, 122] width 258 height 36
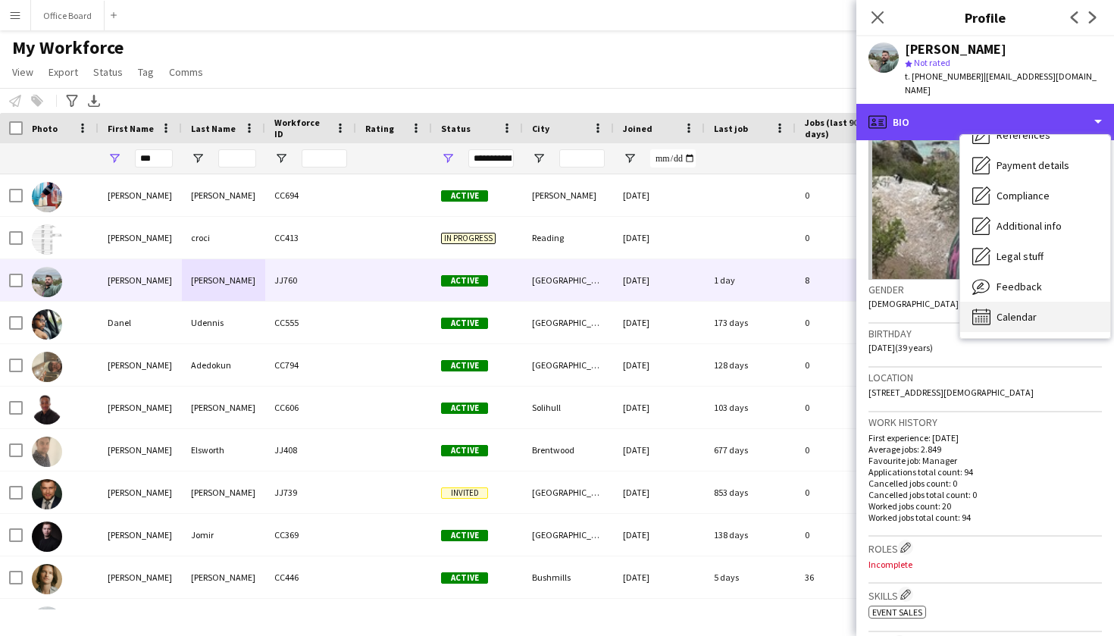
scroll to position [173, 0]
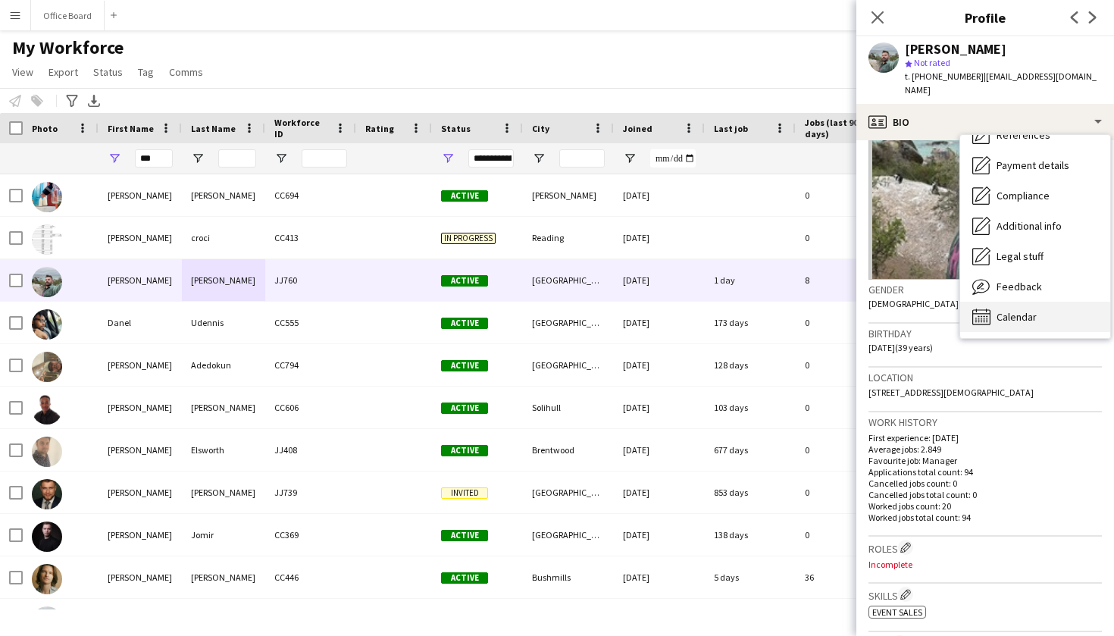
click at [1022, 302] on div "Calendar Calendar" at bounding box center [1035, 317] width 150 height 30
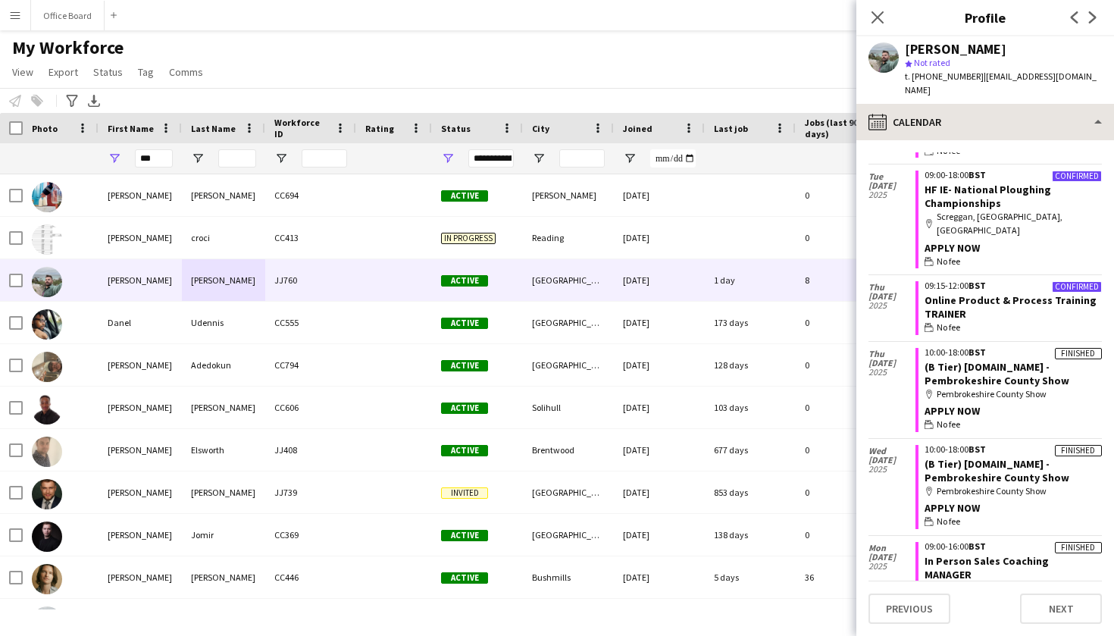
scroll to position [847, 0]
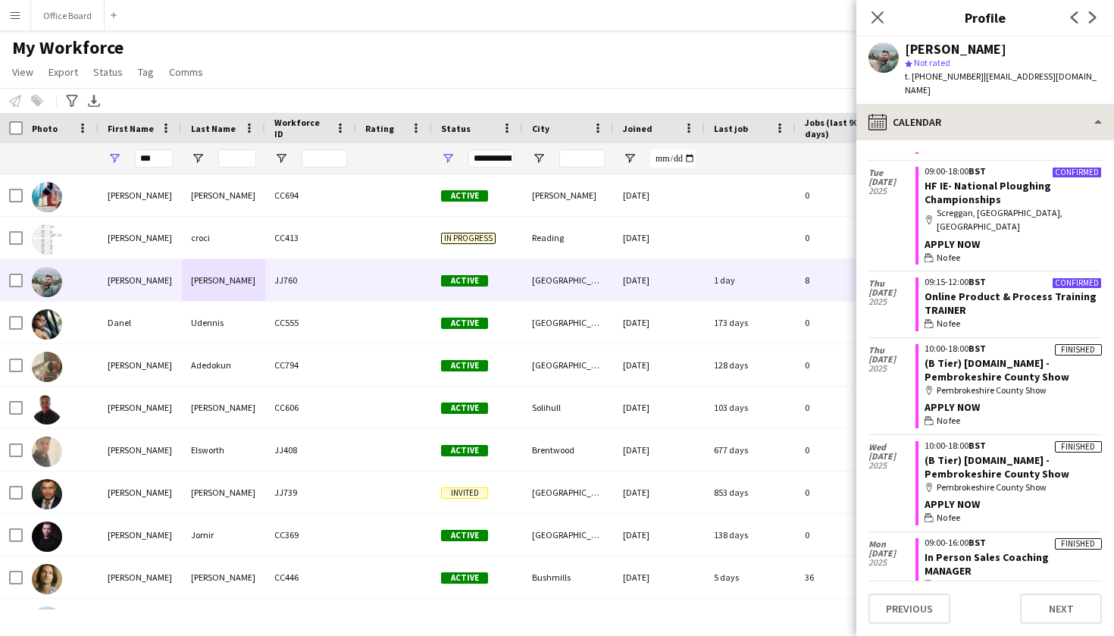
click at [873, 23] on icon "Close pop-in" at bounding box center [878, 17] width 12 height 12
